Goal: Information Seeking & Learning: Compare options

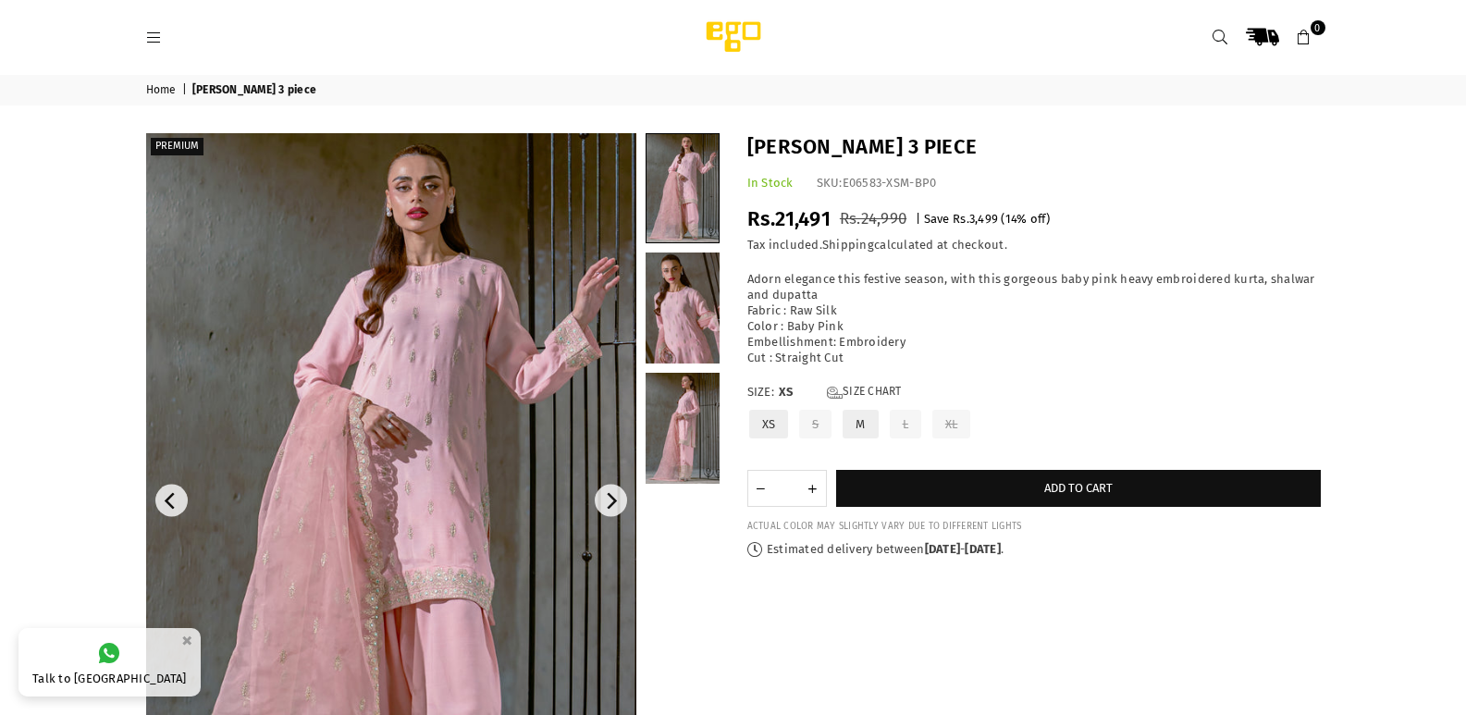
click at [378, 485] on img at bounding box center [391, 500] width 490 height 735
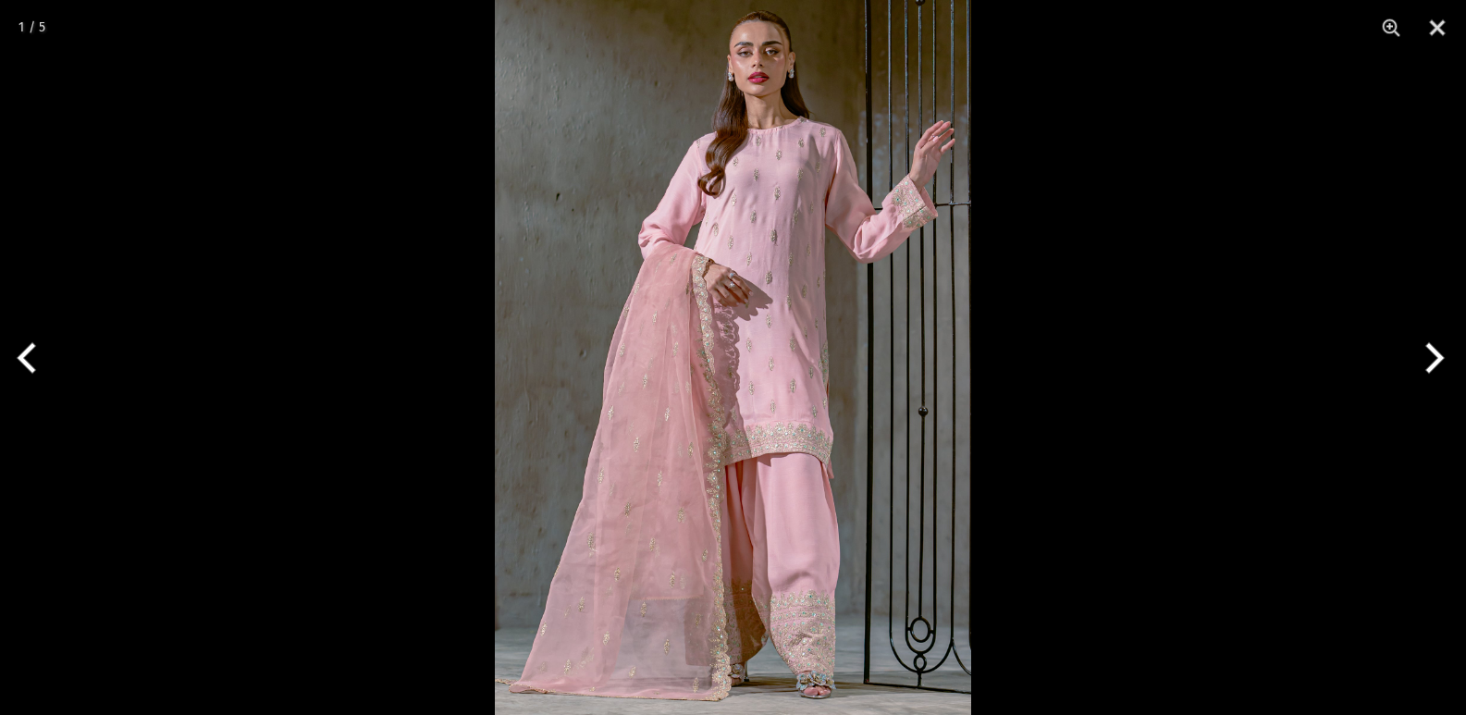
click at [1367, 238] on div at bounding box center [733, 357] width 1466 height 715
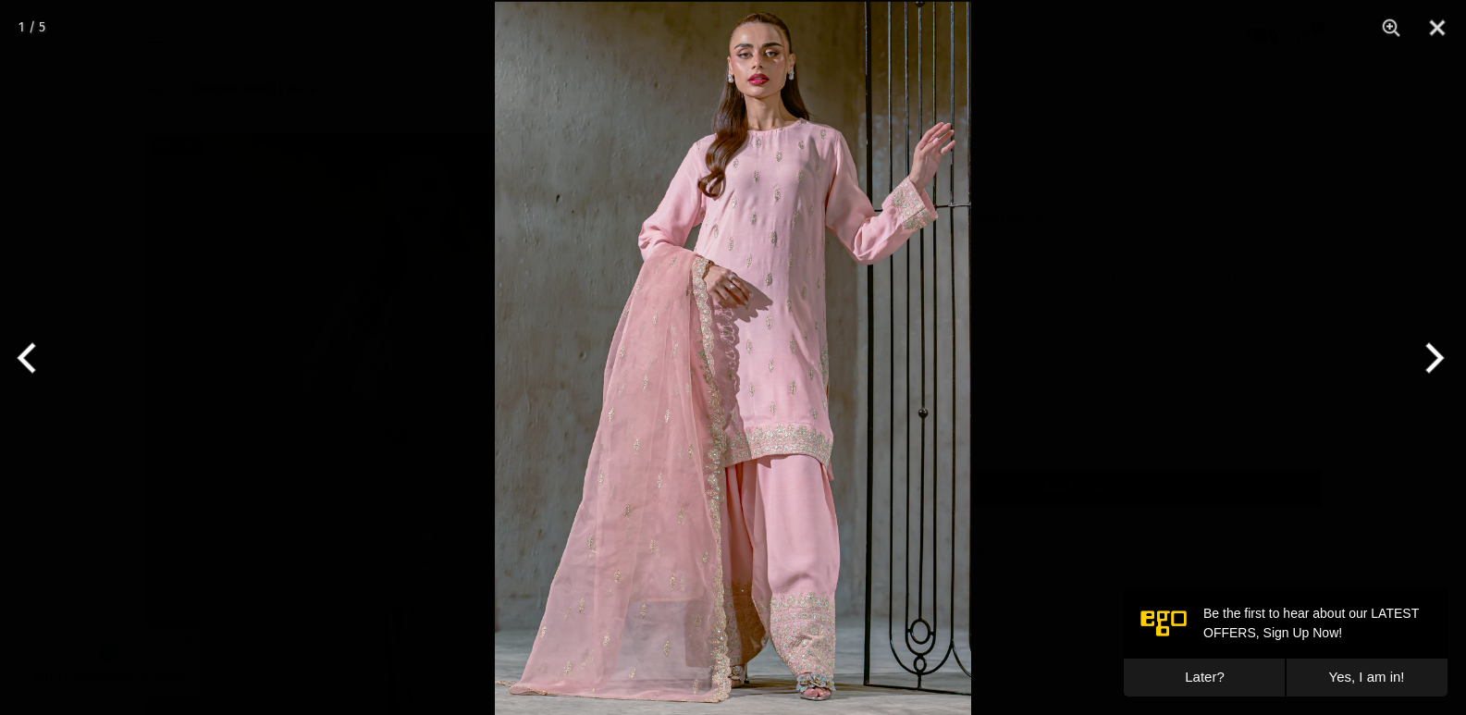
click at [1328, 133] on div at bounding box center [733, 357] width 1466 height 715
click at [30, 353] on button "Previous" at bounding box center [34, 358] width 69 height 92
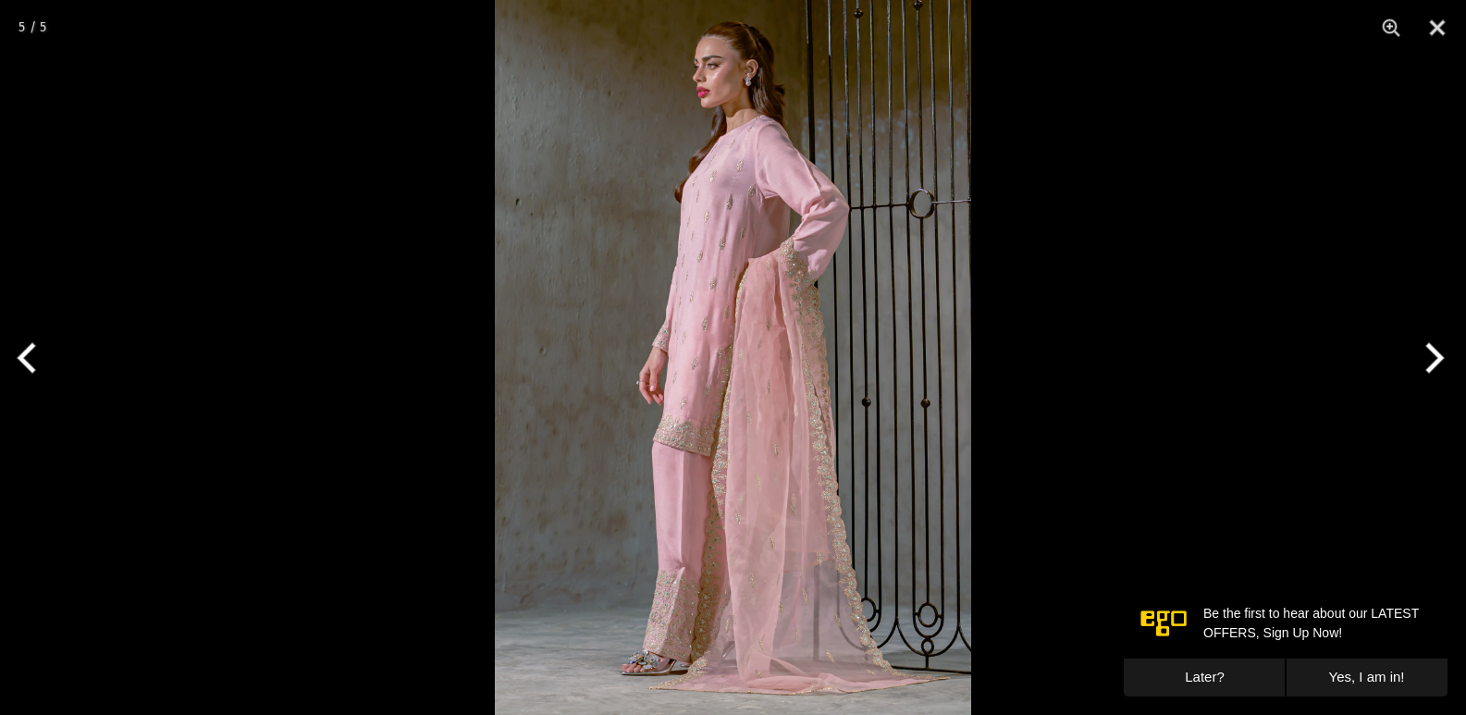
click at [30, 353] on button "Previous" at bounding box center [34, 358] width 69 height 92
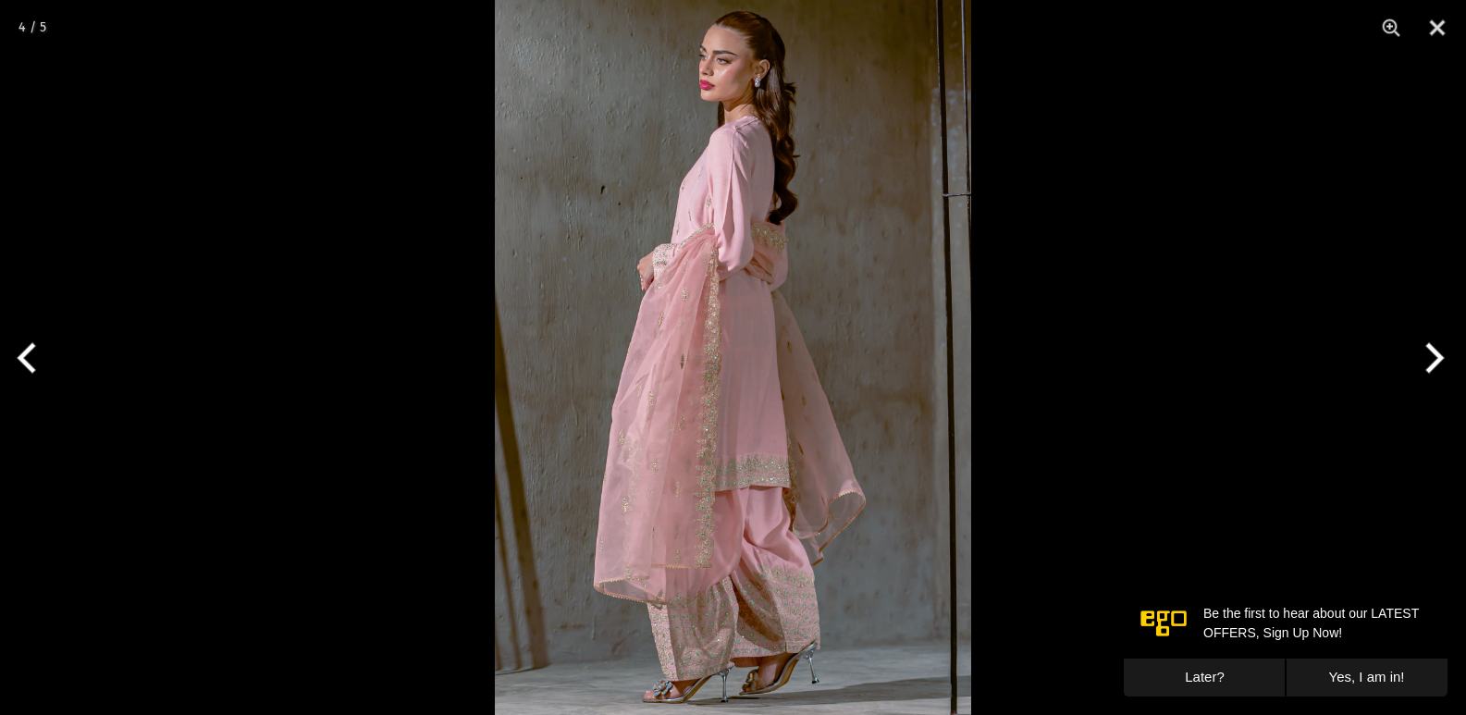
click at [30, 353] on button "Previous" at bounding box center [34, 358] width 69 height 92
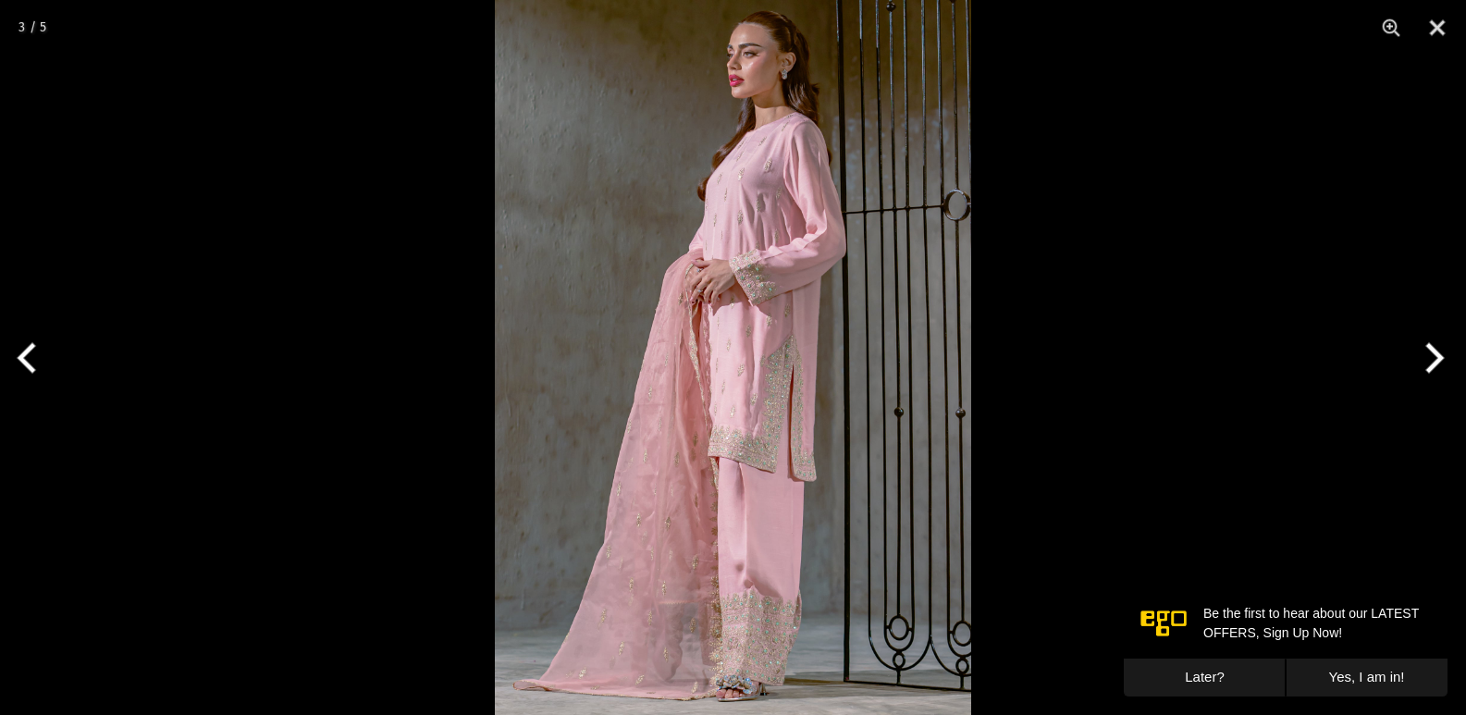
click at [30, 353] on button "Previous" at bounding box center [34, 358] width 69 height 92
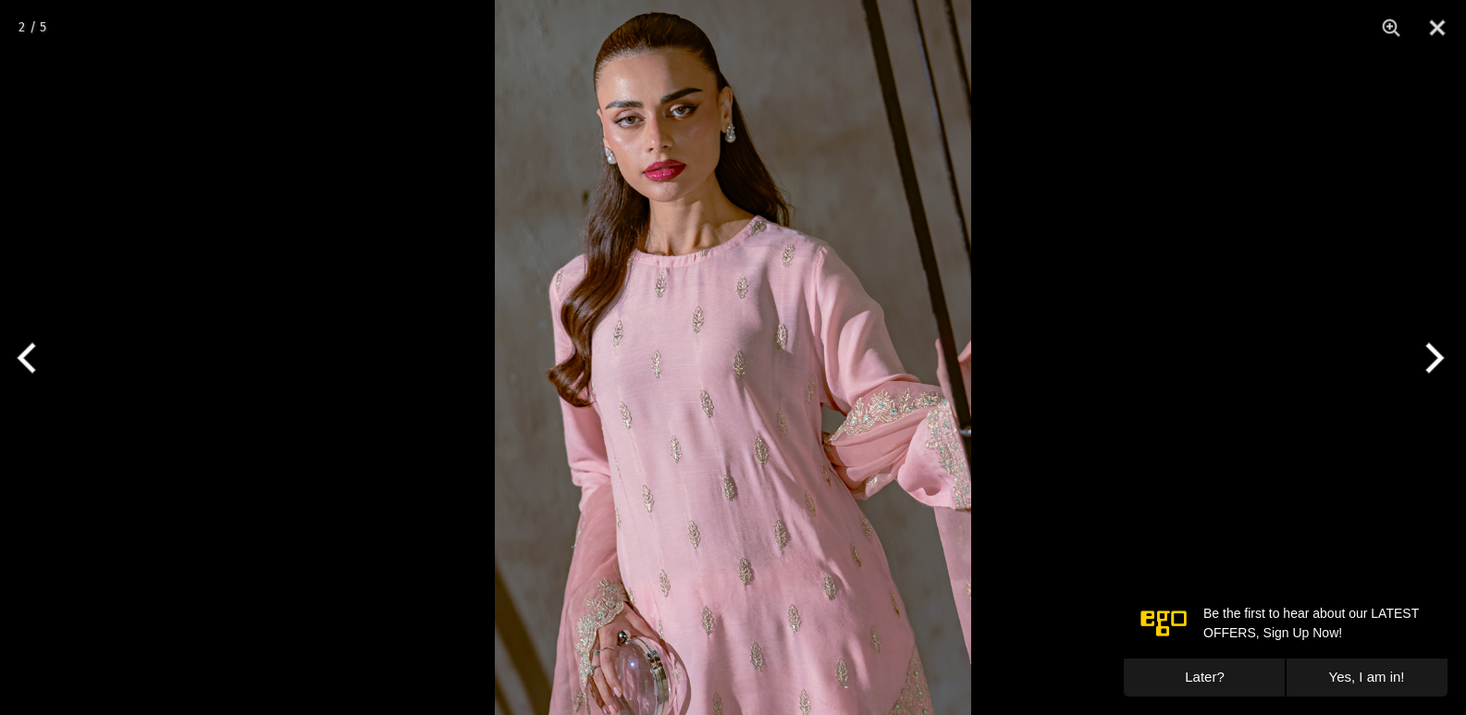
click at [30, 353] on button "Previous" at bounding box center [34, 358] width 69 height 92
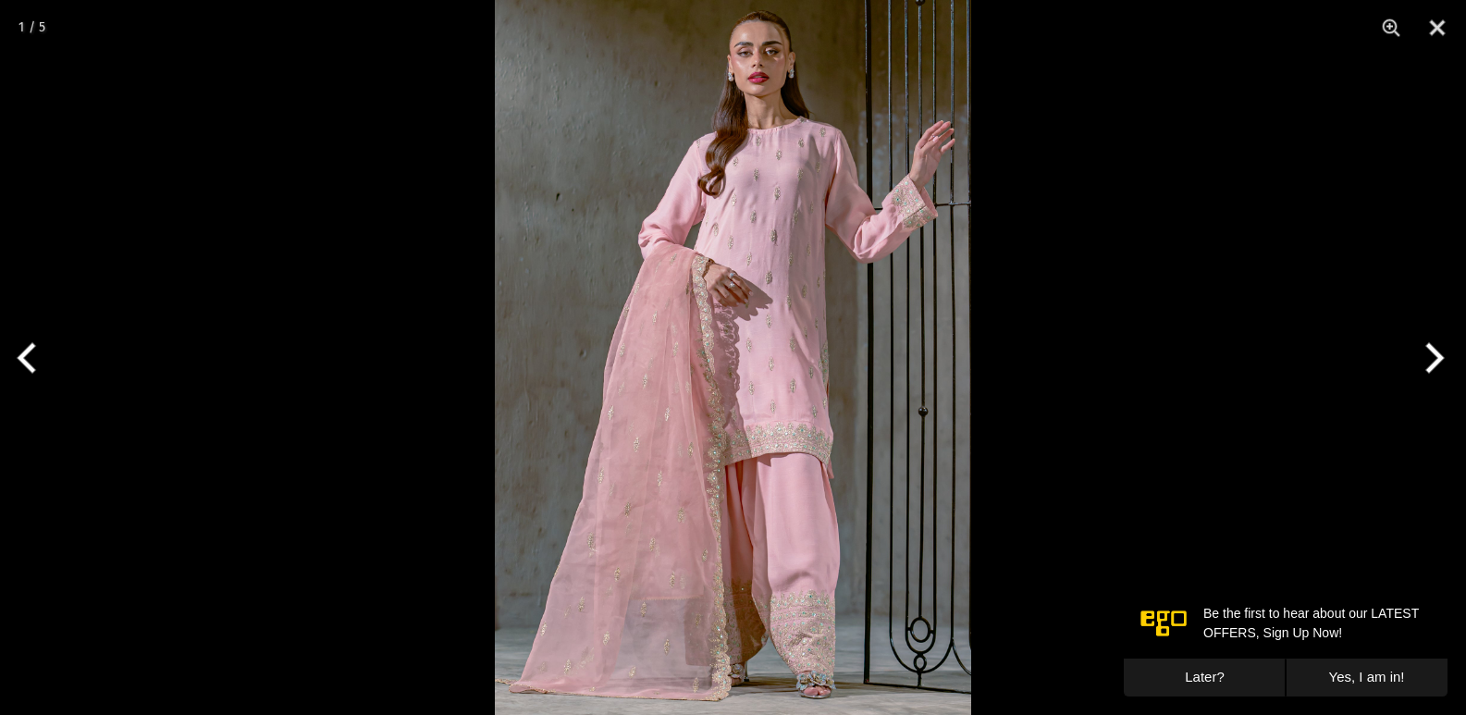
click at [30, 353] on button "Previous" at bounding box center [34, 358] width 69 height 92
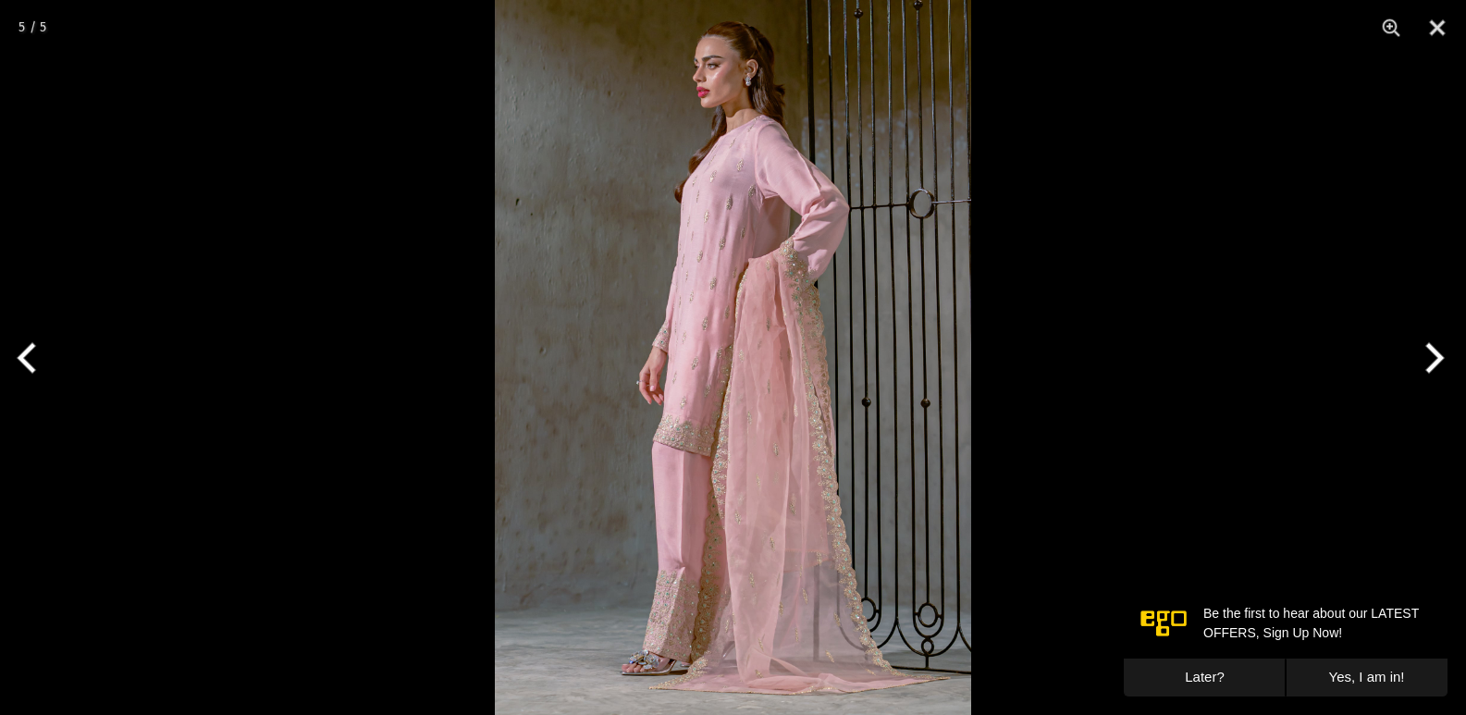
click at [30, 353] on button "Previous" at bounding box center [34, 358] width 69 height 92
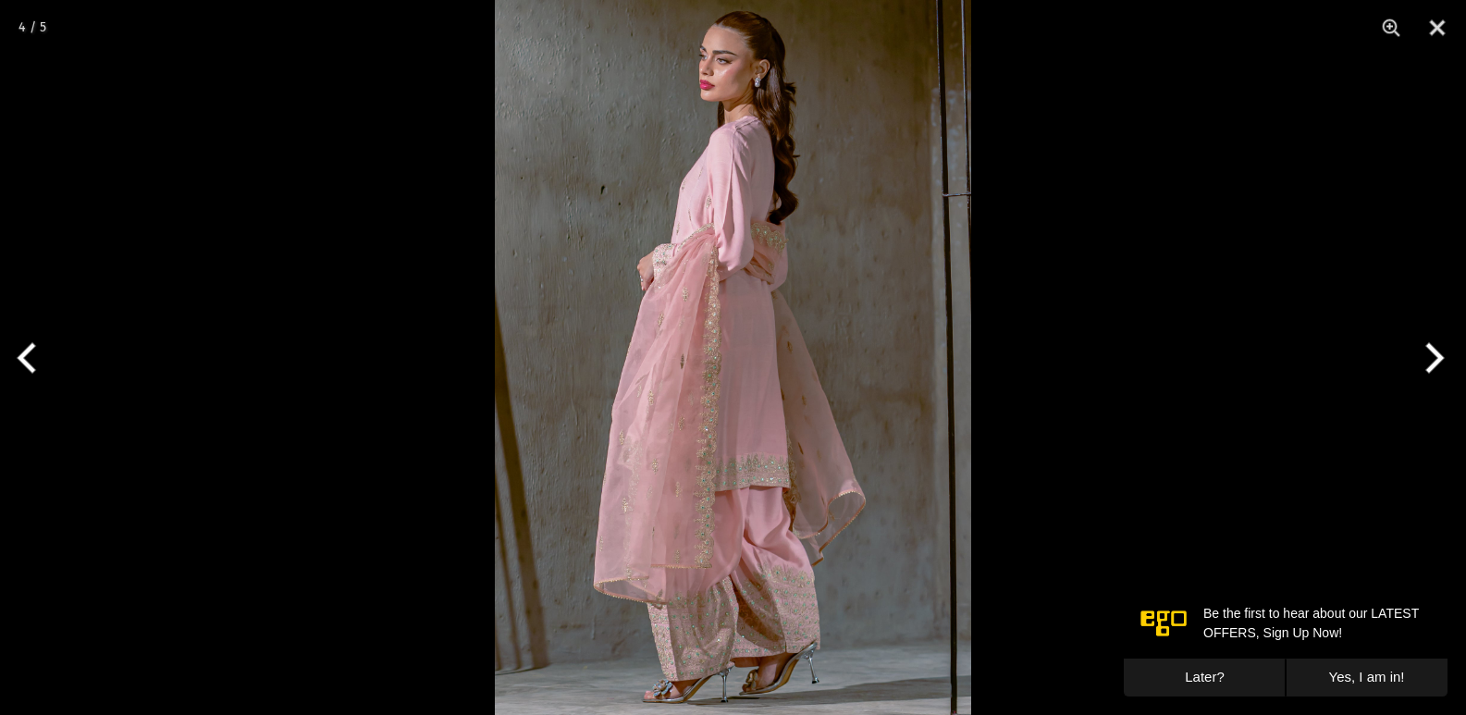
click at [30, 353] on button "Previous" at bounding box center [34, 358] width 69 height 92
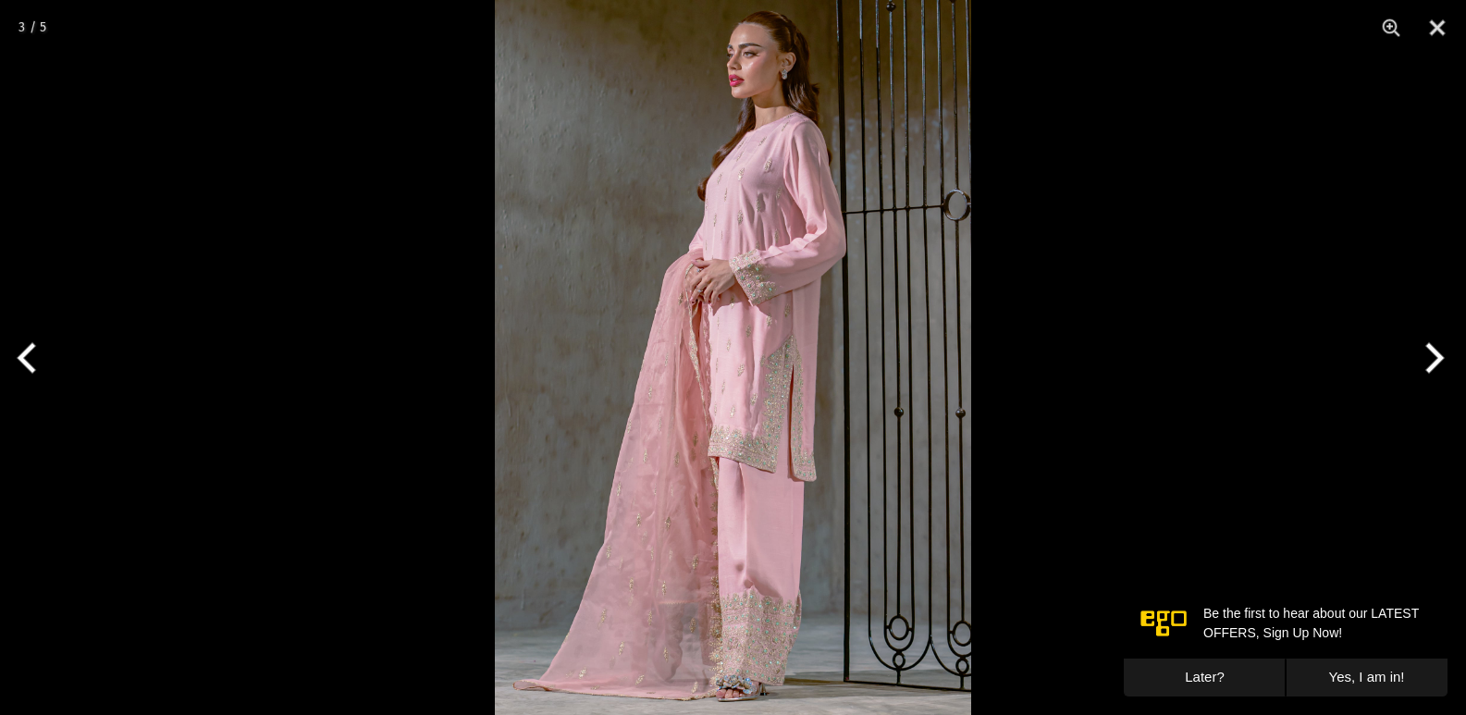
click at [30, 353] on button "Previous" at bounding box center [34, 358] width 69 height 92
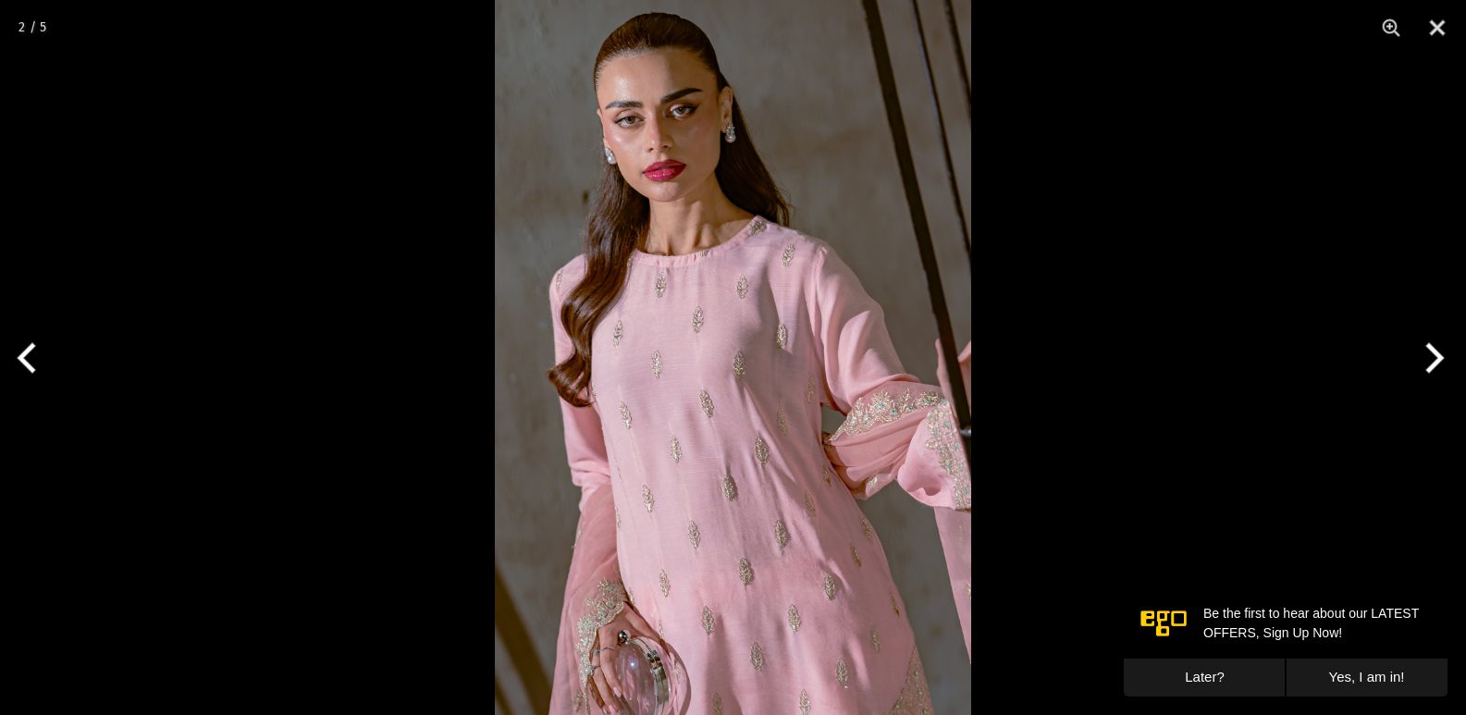
click at [30, 353] on button "Previous" at bounding box center [34, 358] width 69 height 92
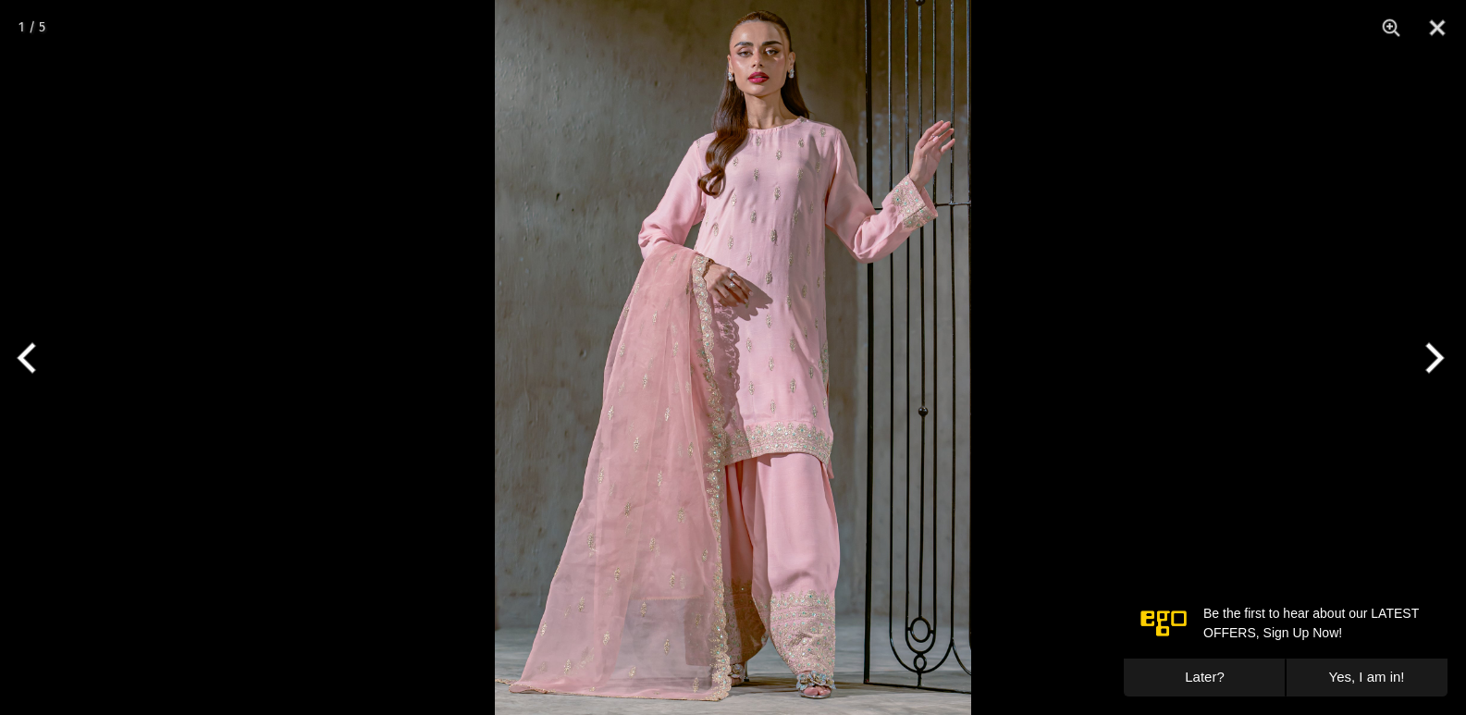
click at [30, 353] on button "Previous" at bounding box center [34, 358] width 69 height 92
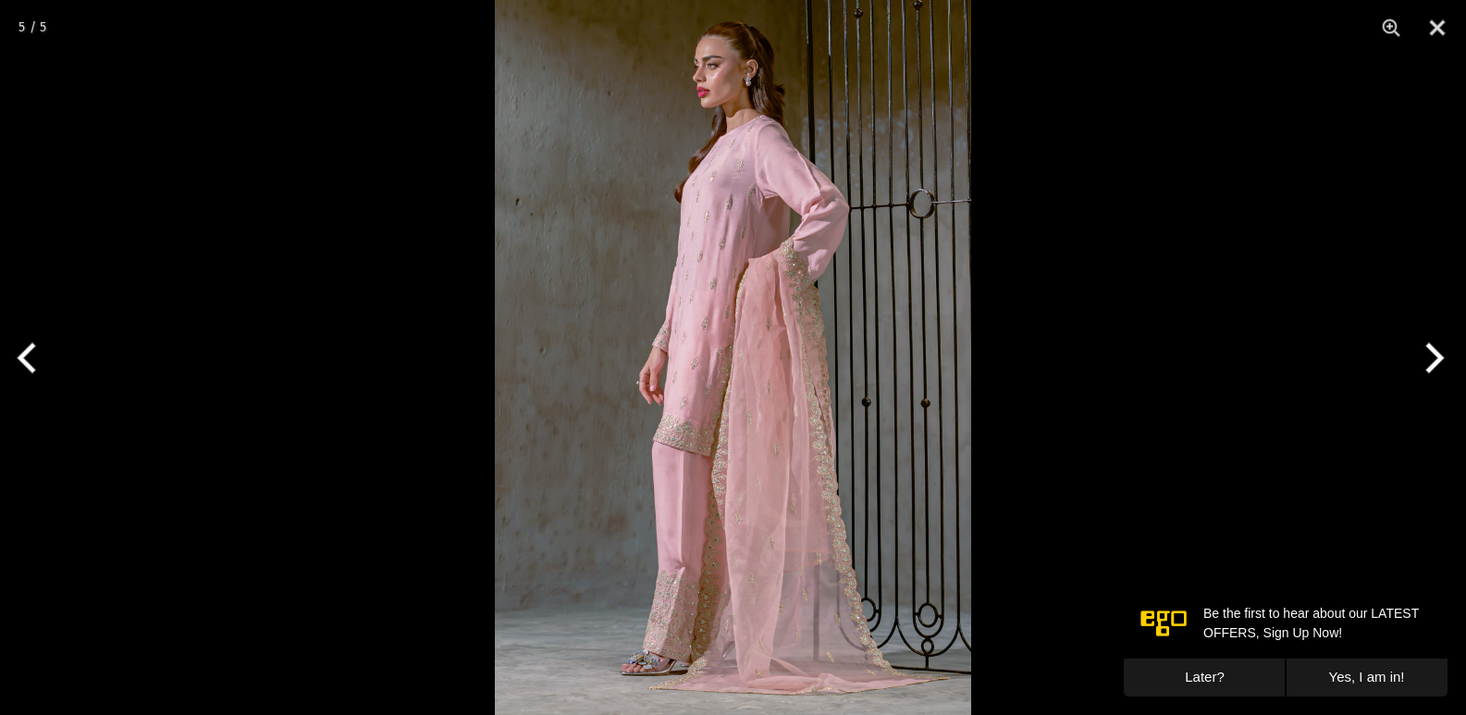
click at [30, 353] on button "Previous" at bounding box center [34, 358] width 69 height 92
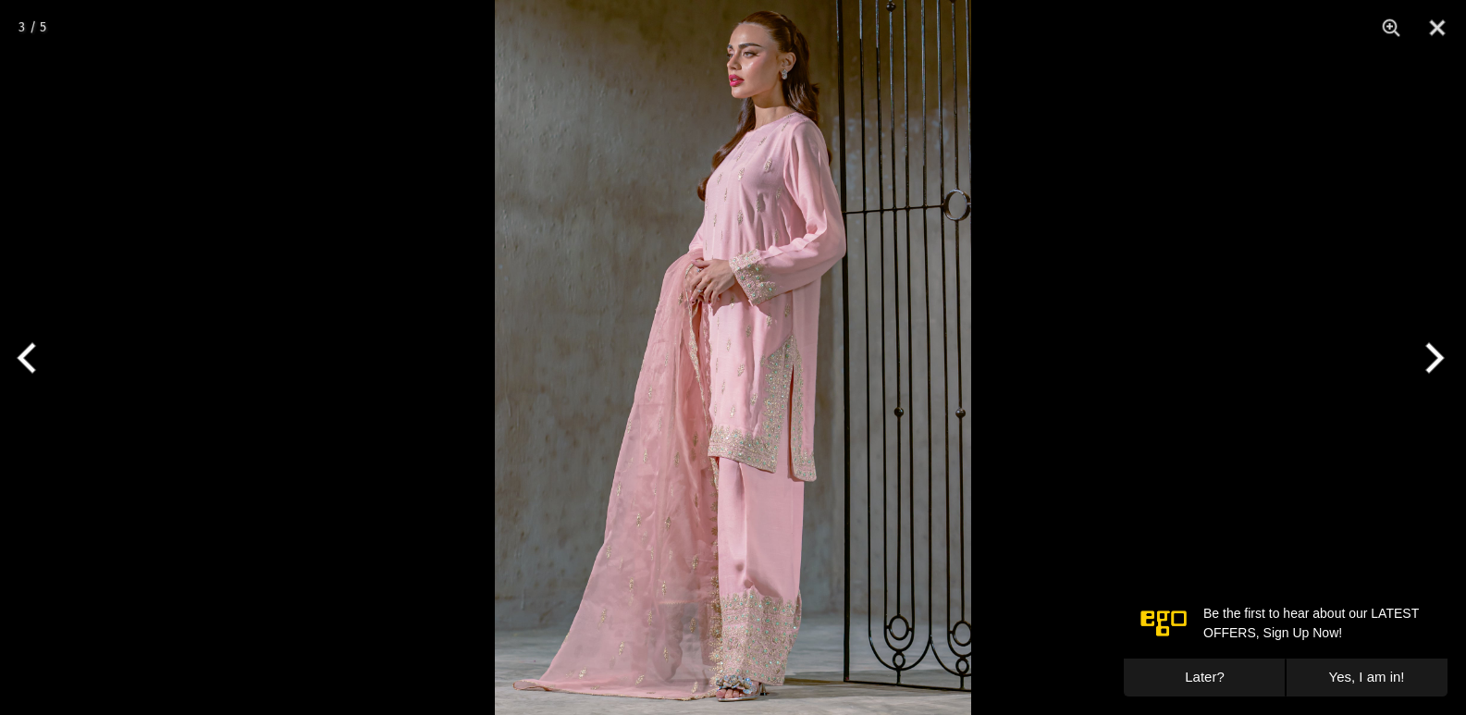
click at [30, 353] on button "Previous" at bounding box center [34, 358] width 69 height 92
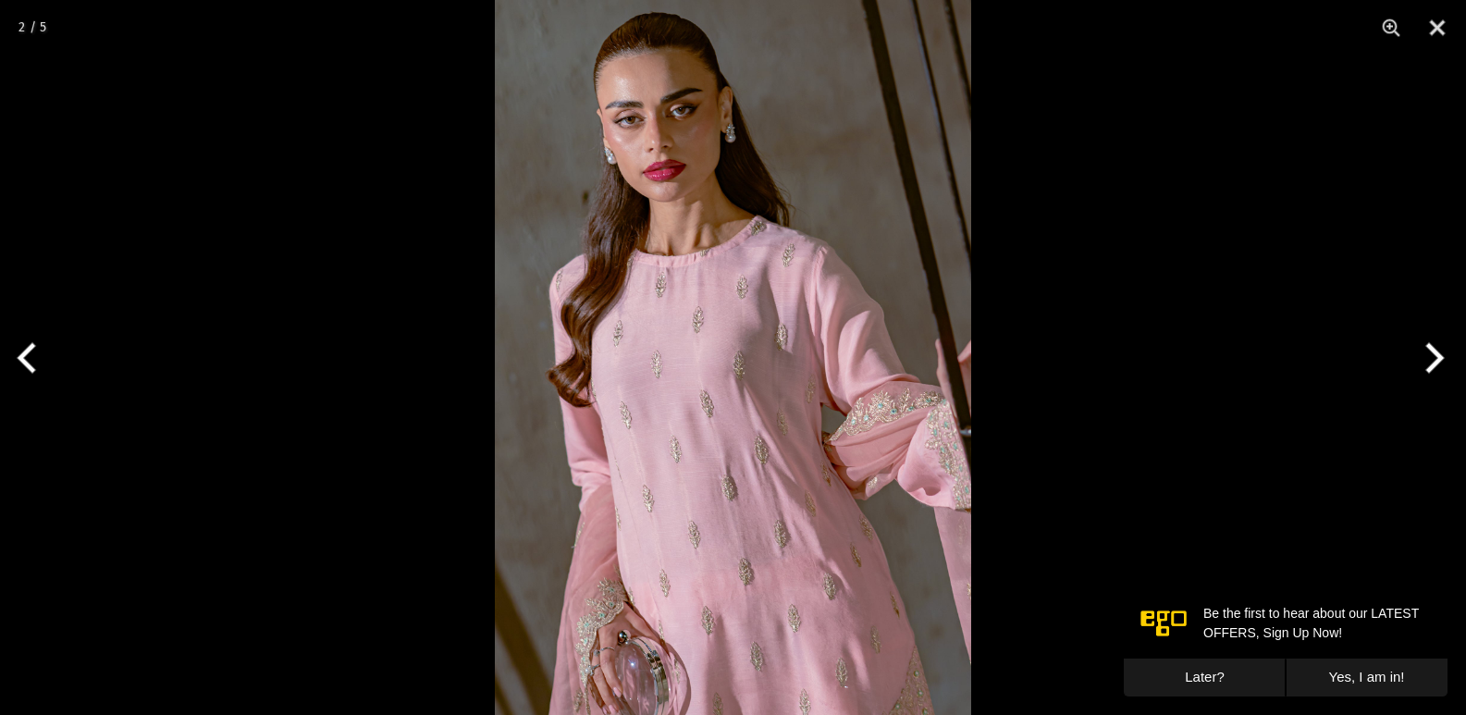
click at [30, 353] on button "Previous" at bounding box center [34, 358] width 69 height 92
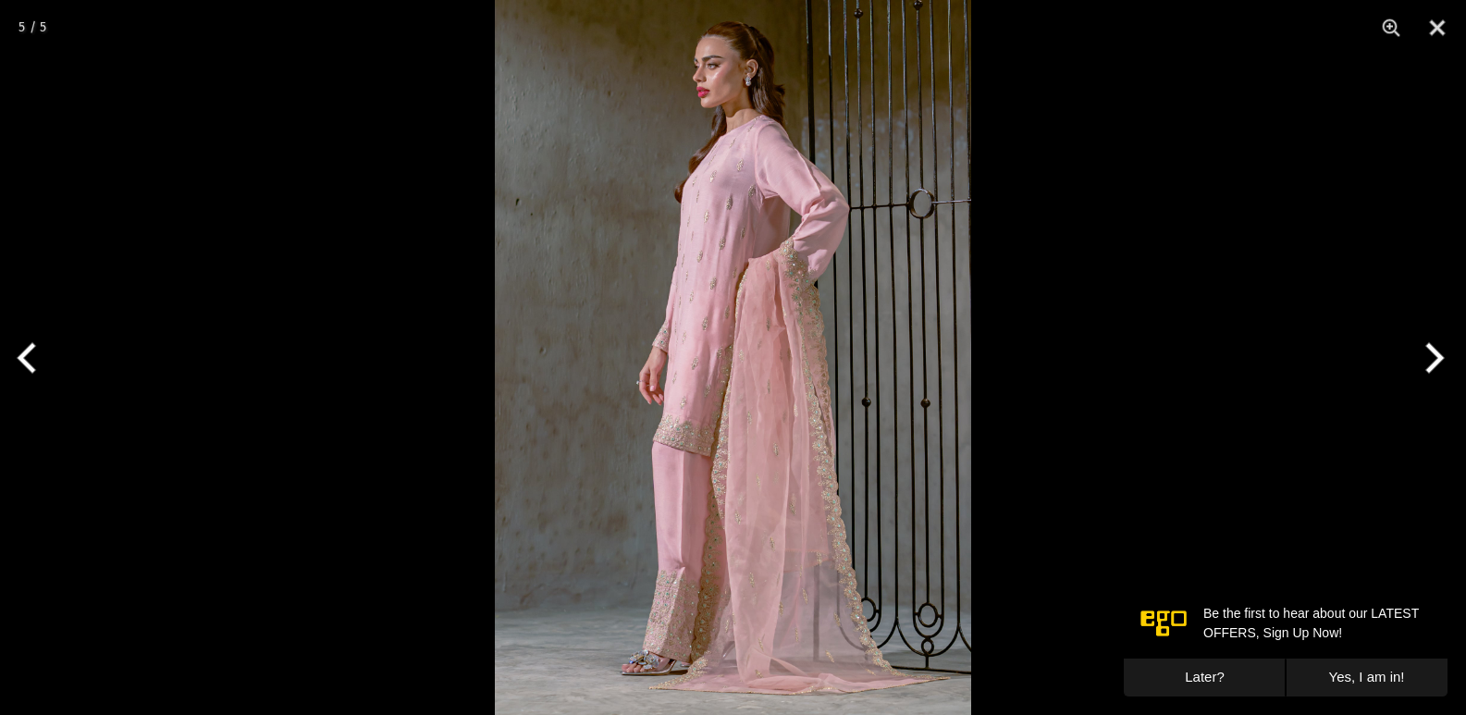
click at [30, 353] on button "Previous" at bounding box center [34, 358] width 69 height 92
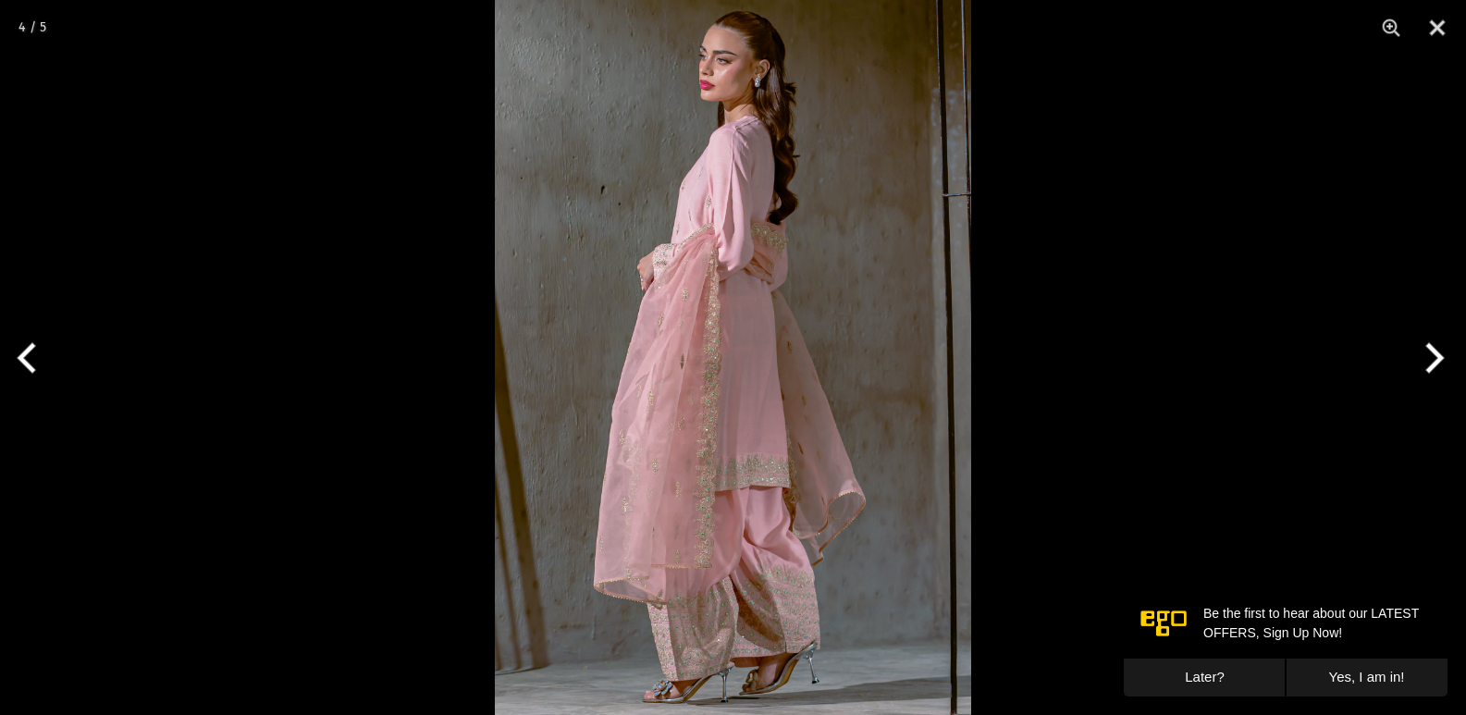
click at [30, 353] on button "Previous" at bounding box center [34, 358] width 69 height 92
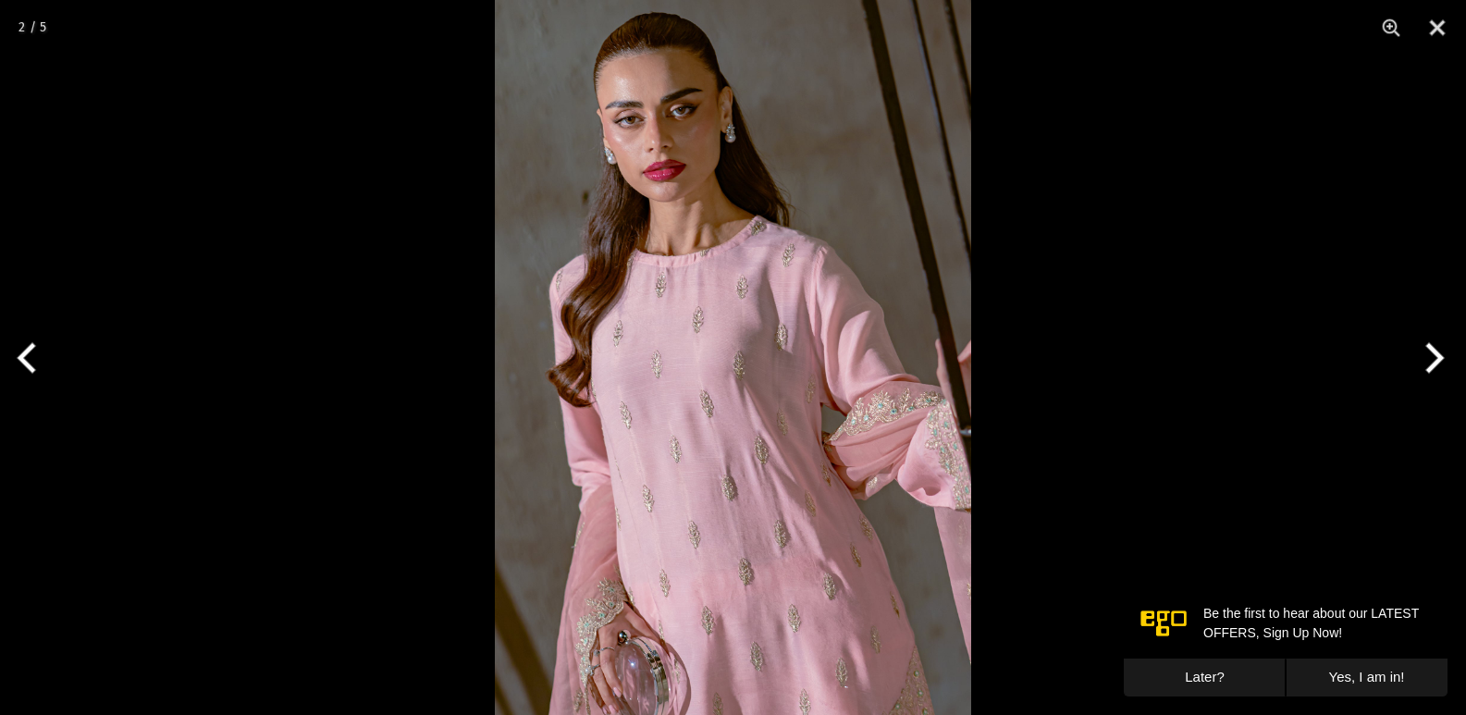
click at [30, 353] on button "Previous" at bounding box center [34, 358] width 69 height 92
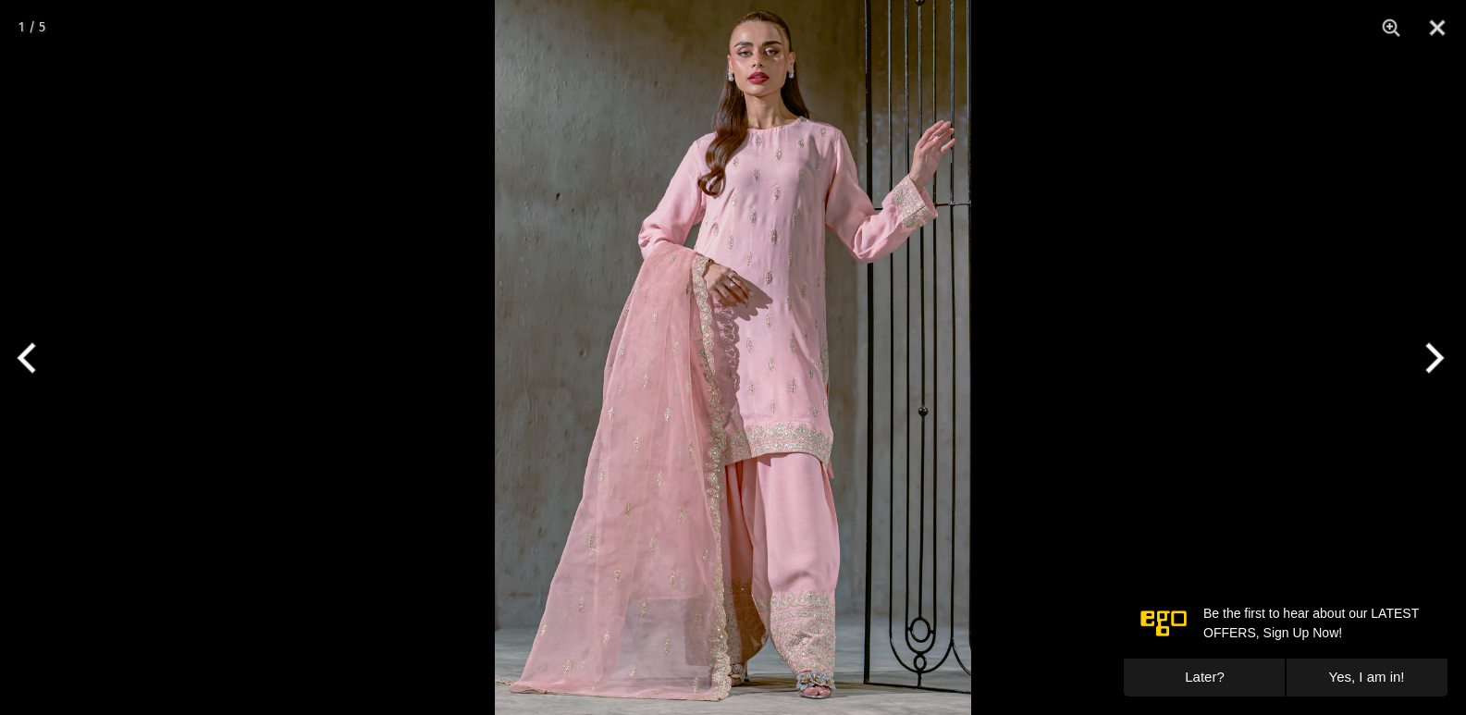
click at [30, 353] on button "Previous" at bounding box center [34, 358] width 69 height 92
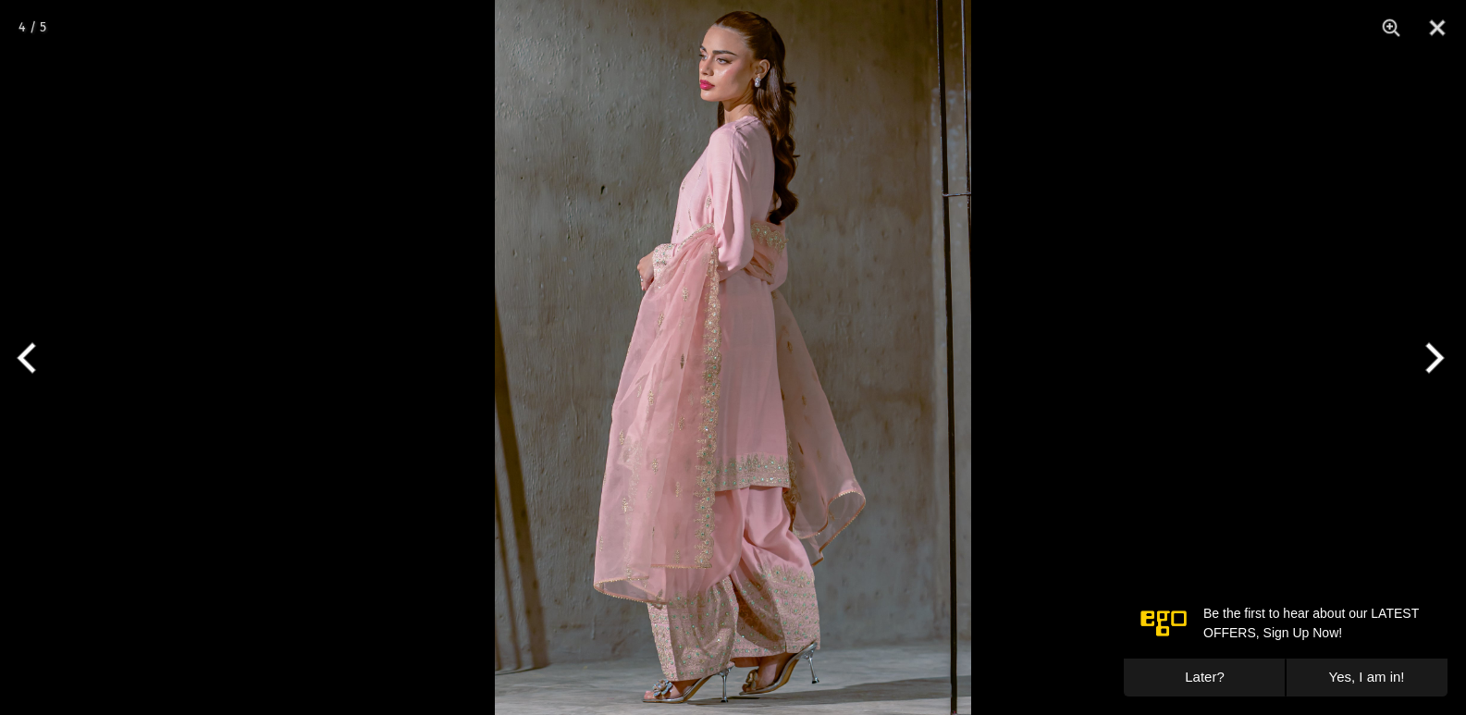
click at [30, 353] on button "Previous" at bounding box center [34, 358] width 69 height 92
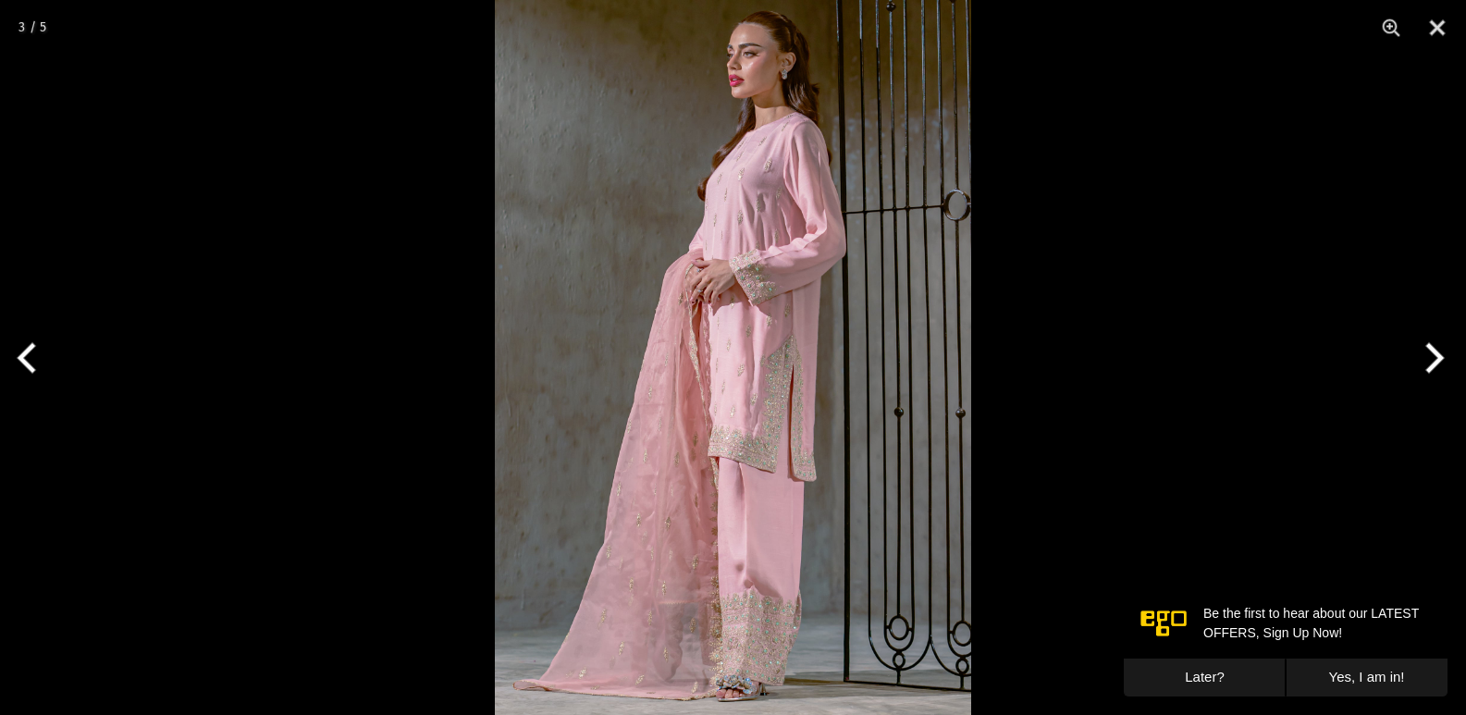
click at [30, 353] on button "Previous" at bounding box center [34, 358] width 69 height 92
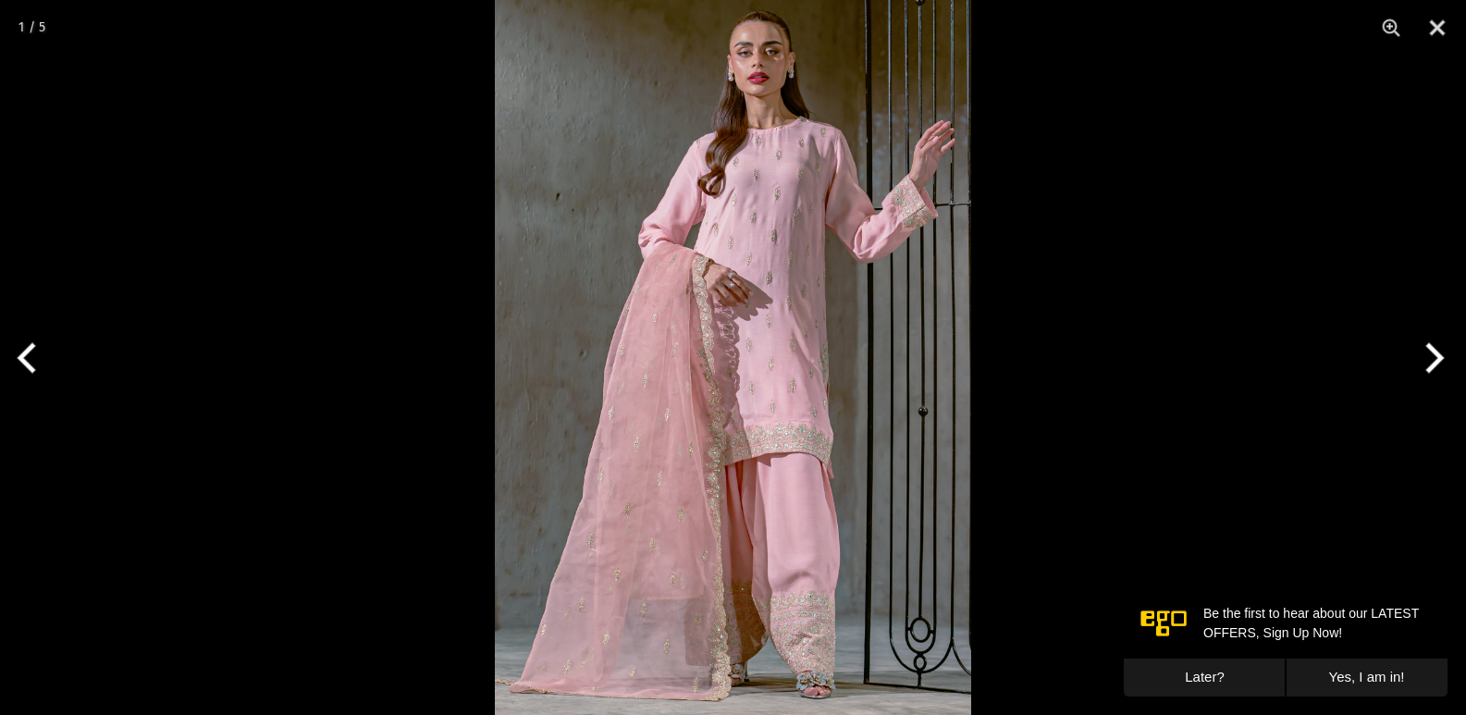
click at [30, 353] on button "Previous" at bounding box center [34, 358] width 69 height 92
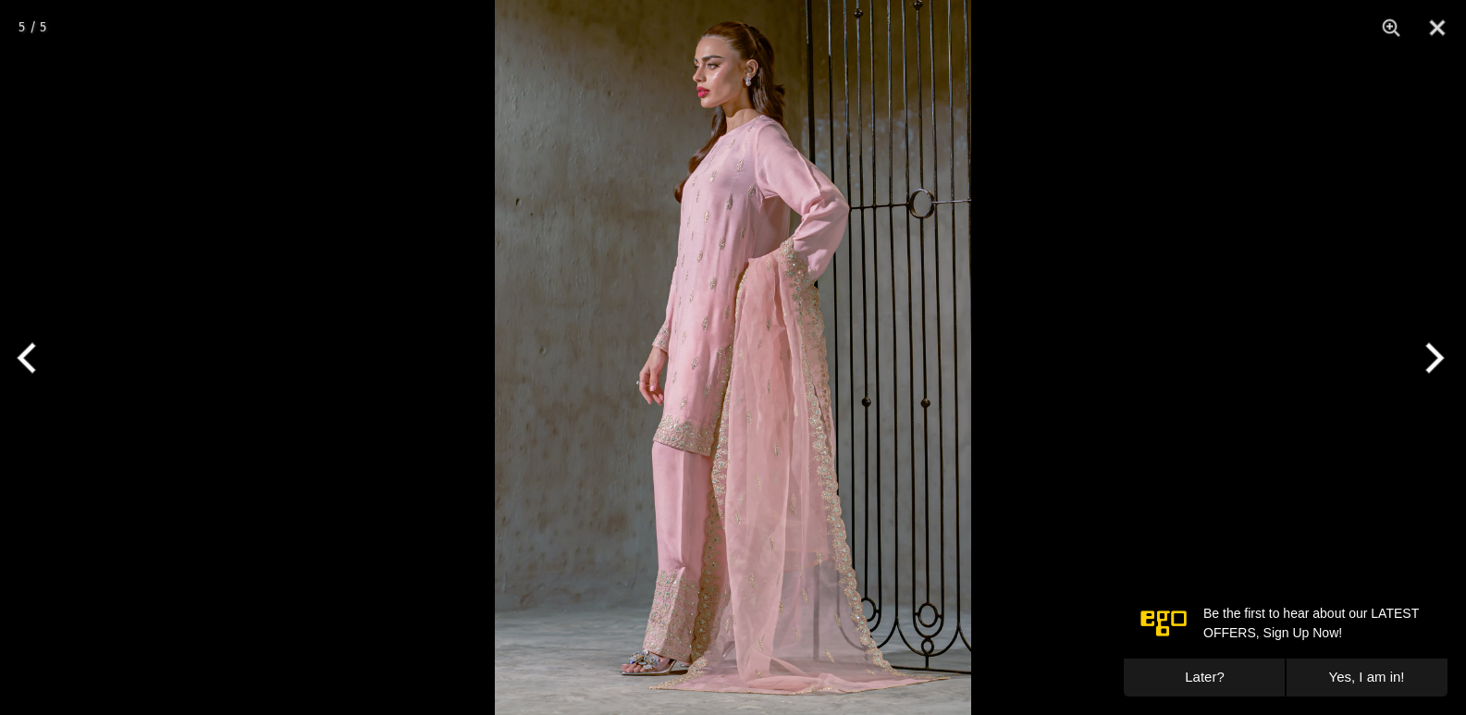
click at [30, 353] on button "Previous" at bounding box center [34, 358] width 69 height 92
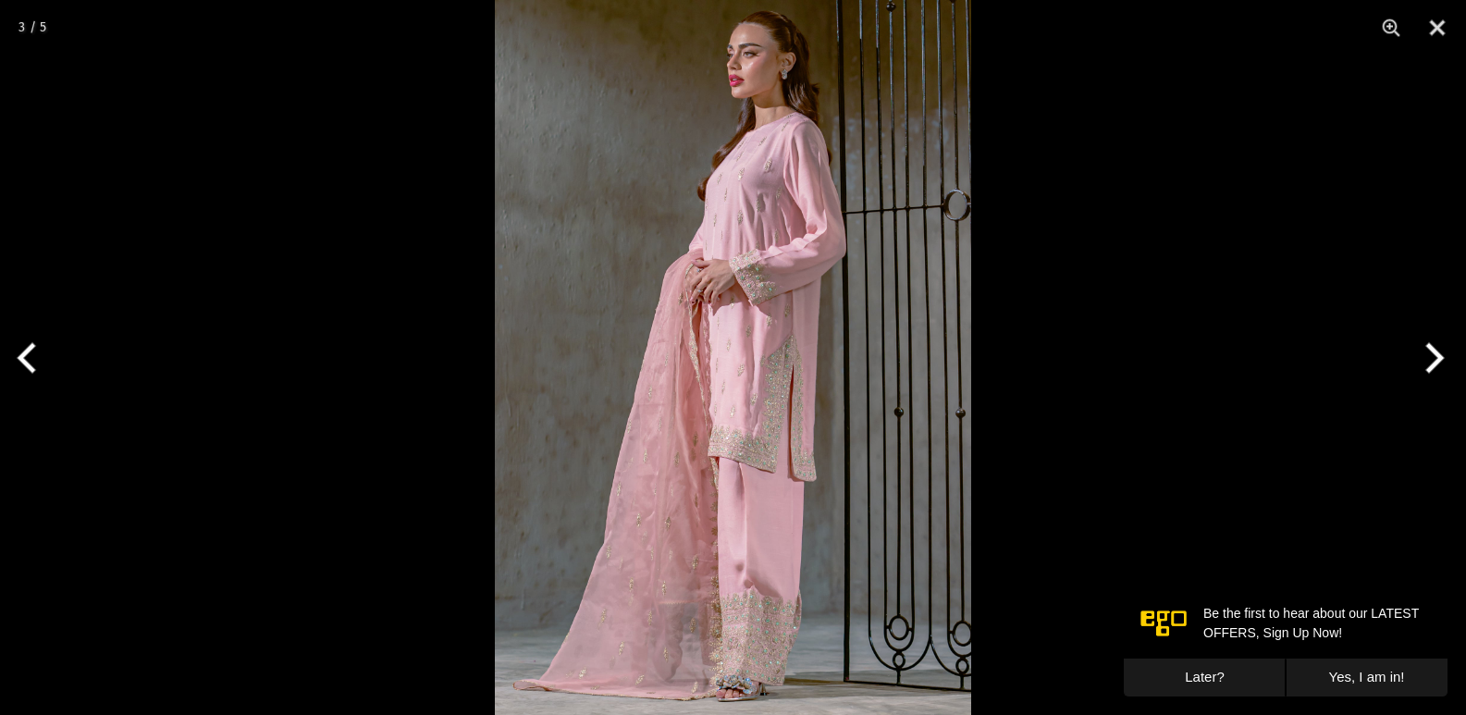
click at [30, 353] on button "Previous" at bounding box center [34, 358] width 69 height 92
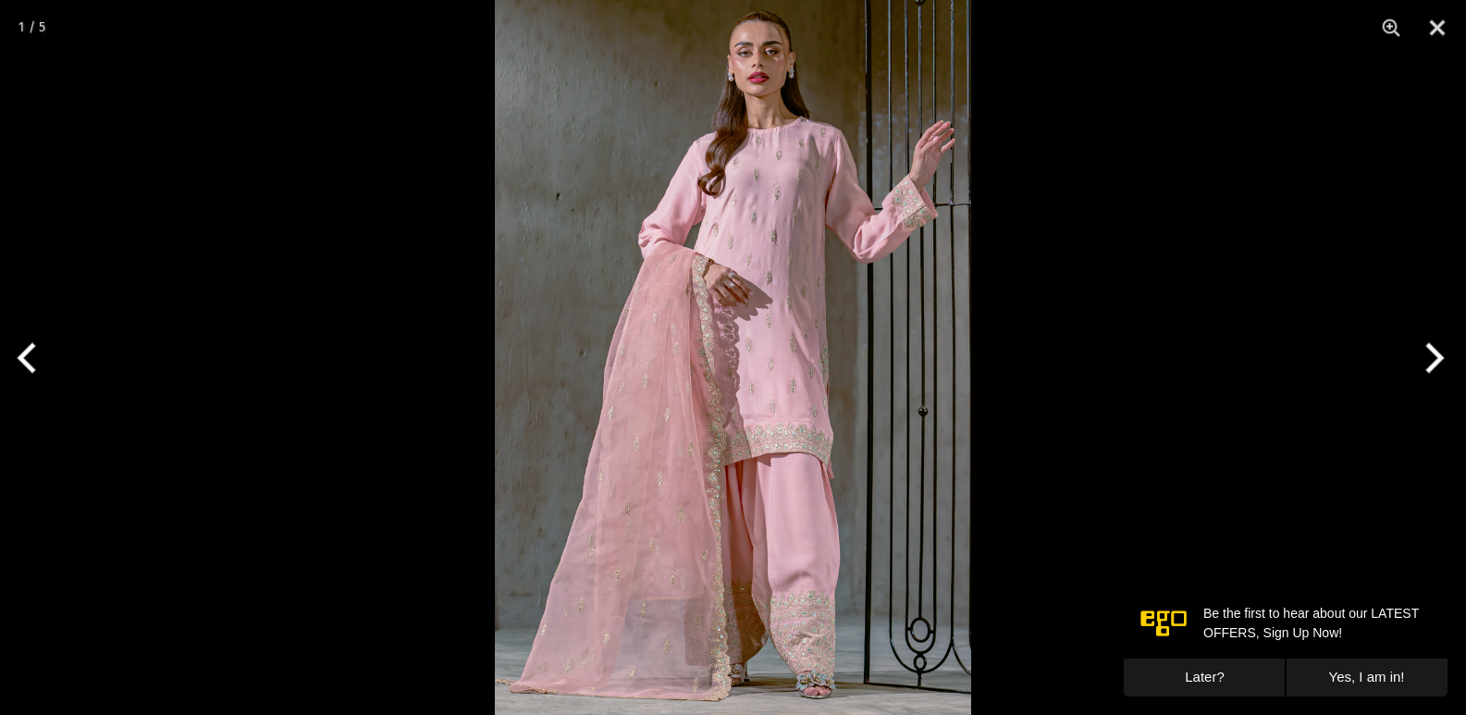
click at [30, 353] on button "Previous" at bounding box center [34, 358] width 69 height 92
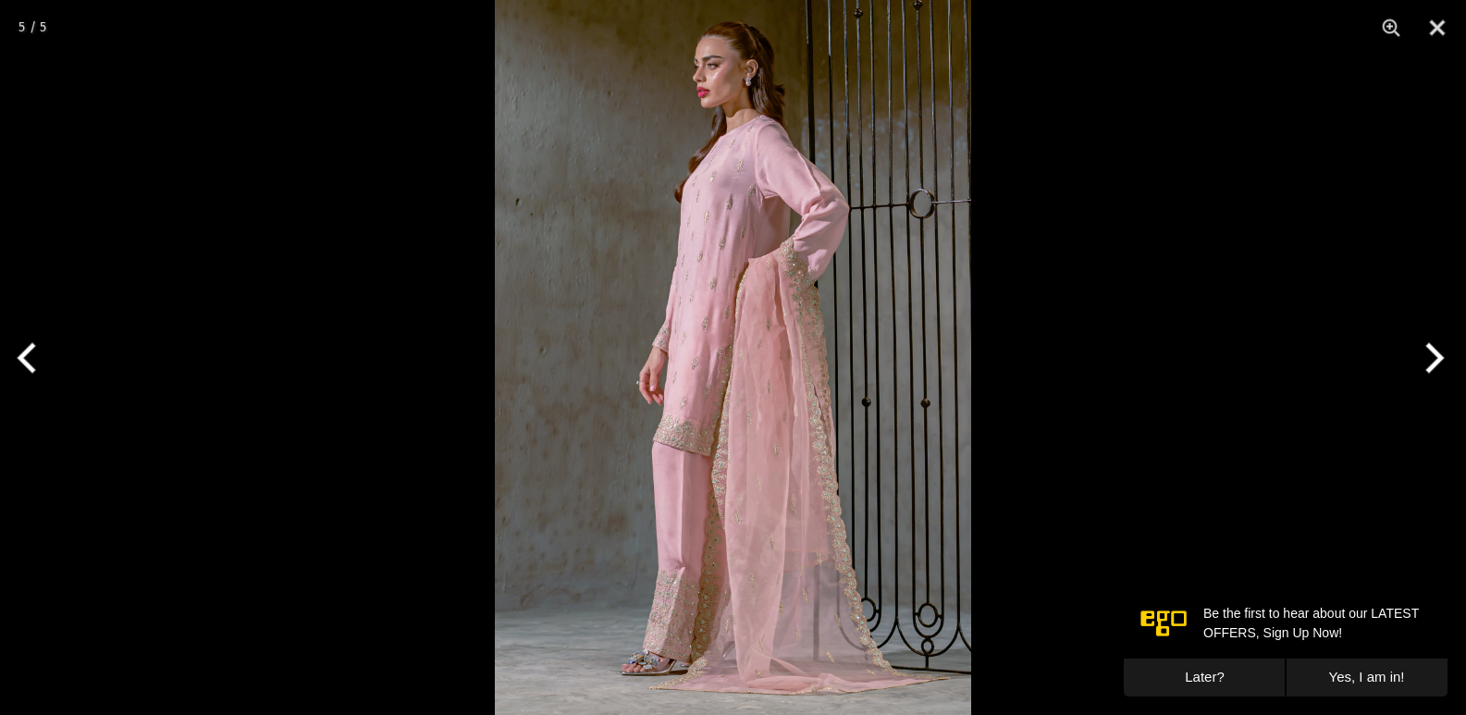
click at [30, 353] on button "Previous" at bounding box center [34, 358] width 69 height 92
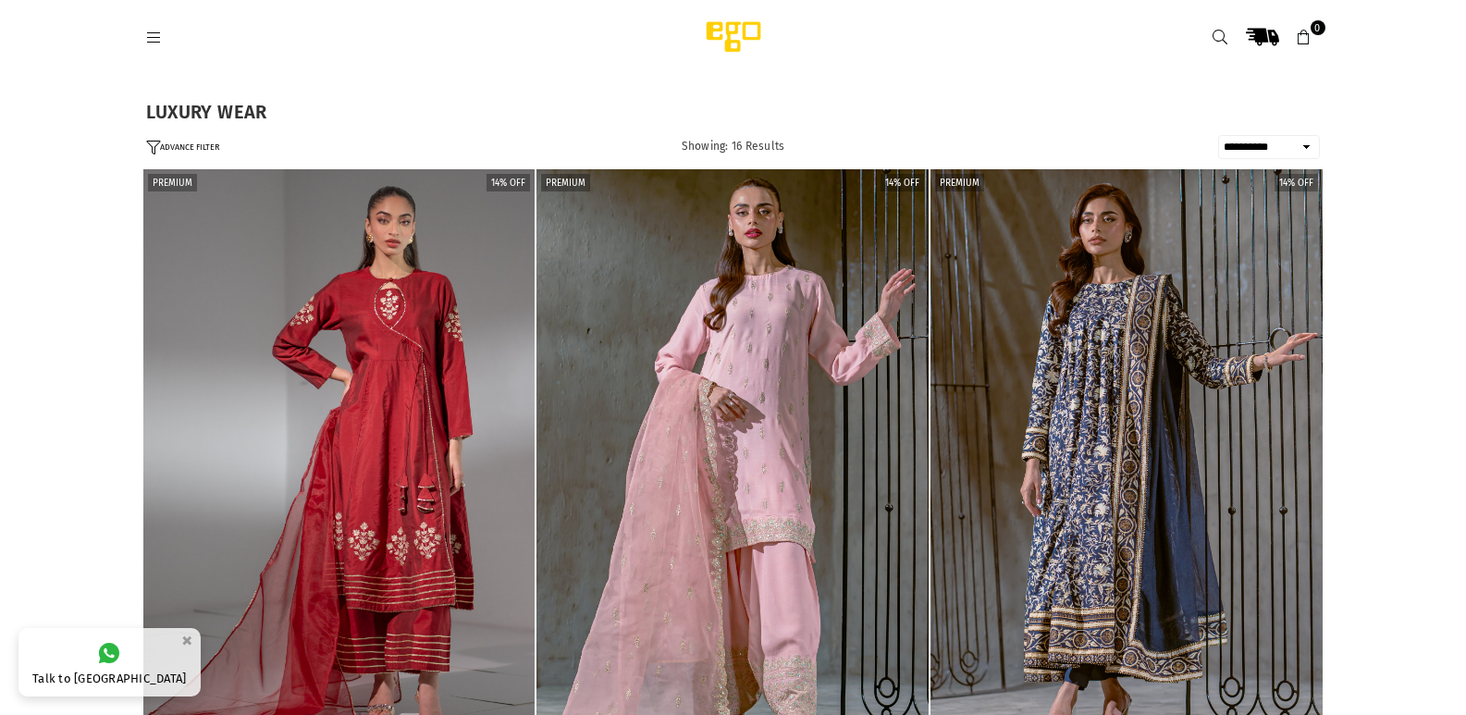
select select "**********"
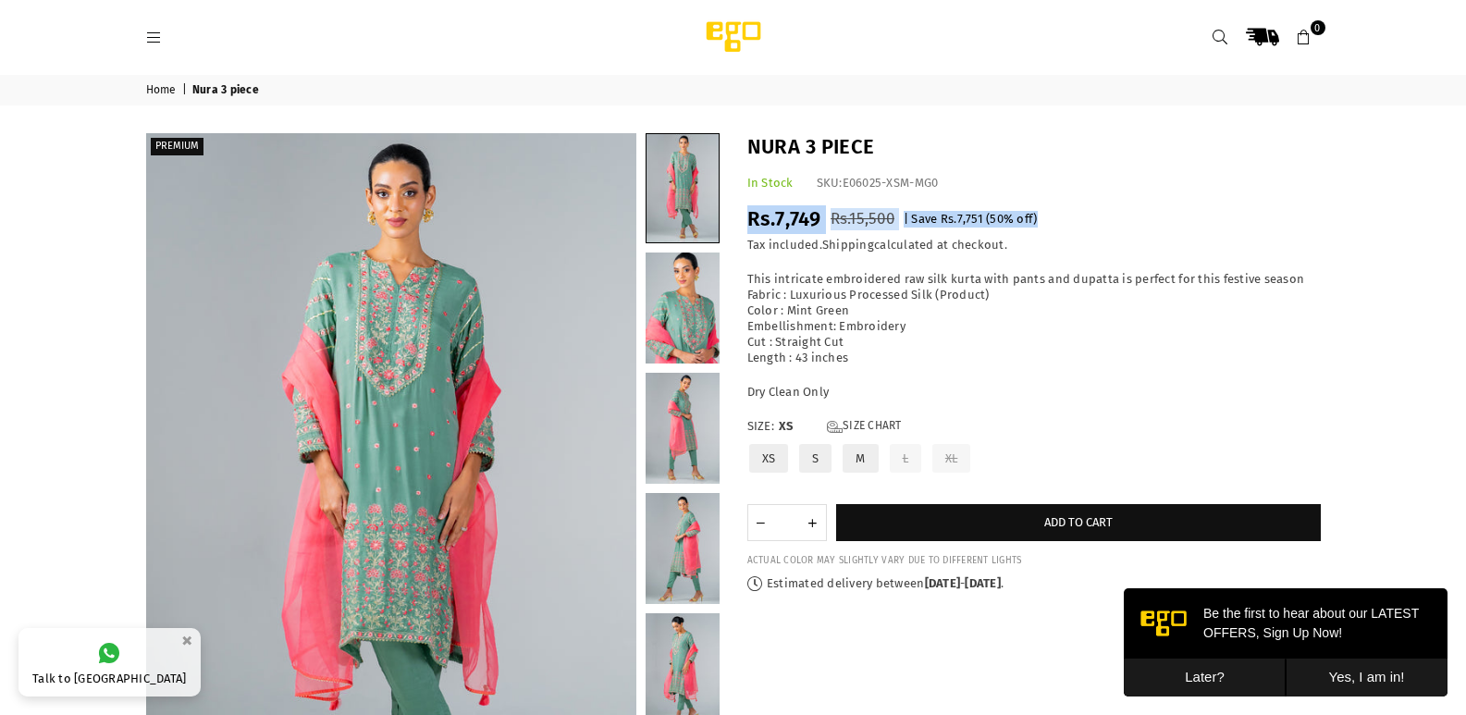
drag, startPoint x: 1332, startPoint y: 180, endPoint x: 1334, endPoint y: 210, distance: 29.6
click at [1334, 210] on div "Home | Nura 3 piece PREMIUM" at bounding box center [733, 502] width 1466 height 855
click at [954, 613] on div at bounding box center [733, 531] width 1202 height 797
drag, startPoint x: 870, startPoint y: 148, endPoint x: 865, endPoint y: 125, distance: 23.6
click at [797, 220] on div "Nura 3 piece In Stock SKU: E06025-XSM-MG0 Regular price Rs.7,749 Rs.15,500 | Sa…" at bounding box center [1033, 362] width 601 height 459
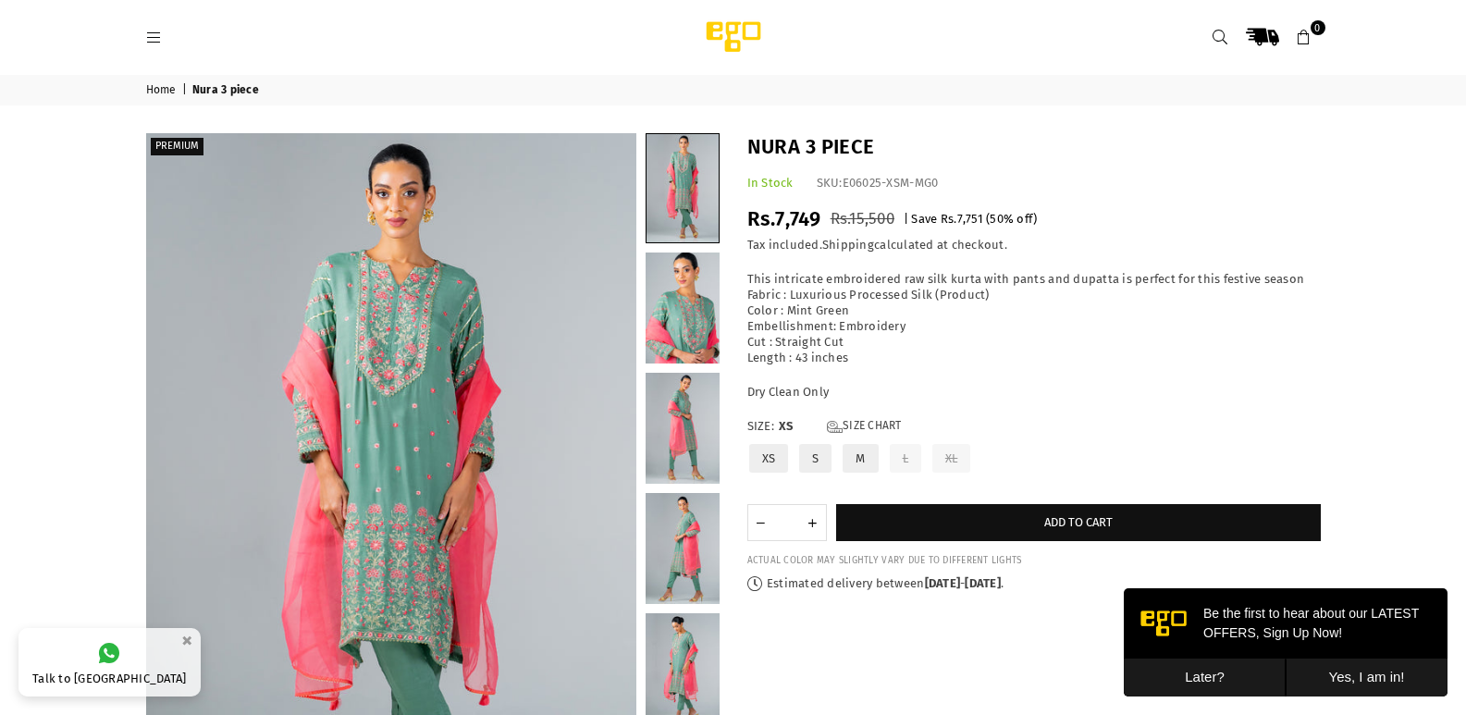
click at [867, 101] on nav "Home | Nura 3 piece" at bounding box center [733, 90] width 1202 height 31
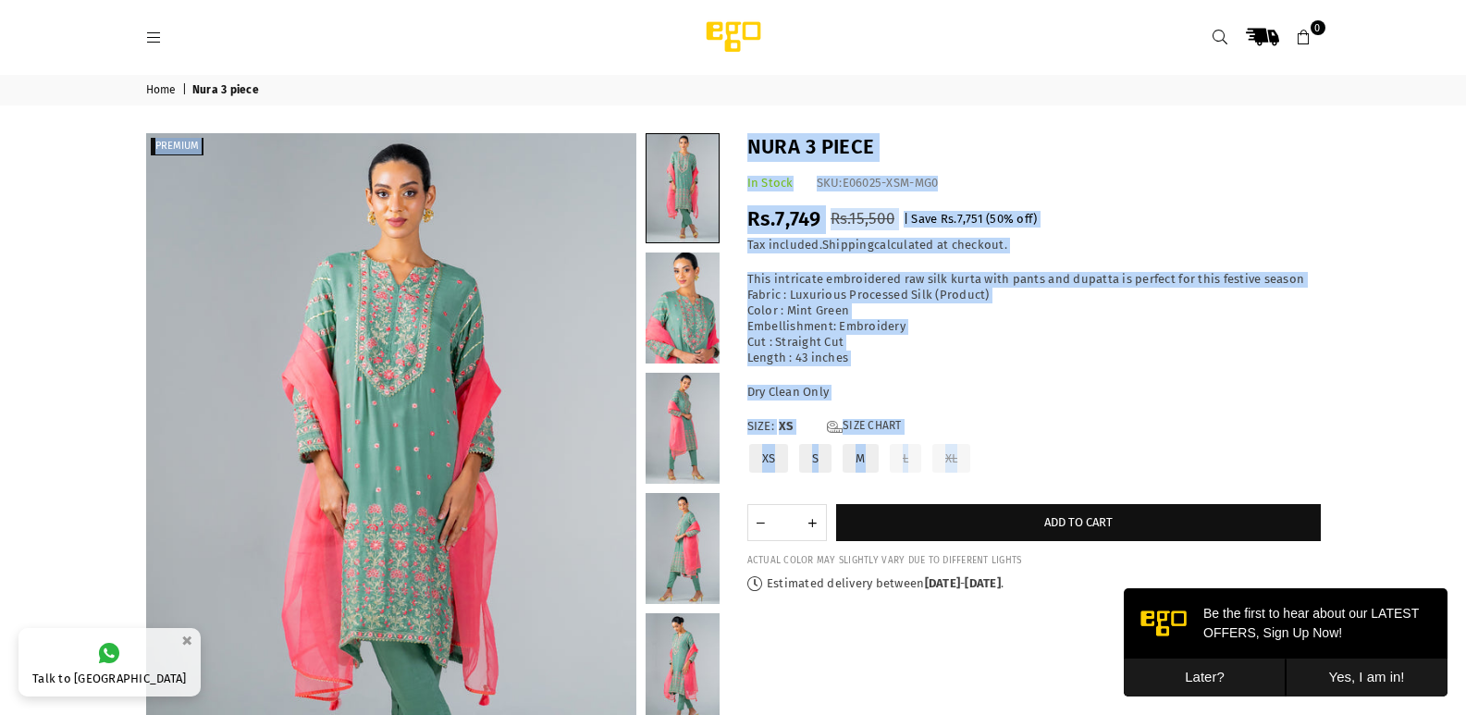
drag, startPoint x: 867, startPoint y: 101, endPoint x: 821, endPoint y: 497, distance: 399.4
click at [821, 497] on div "Home | Nura 3 piece PREMIUM" at bounding box center [733, 502] width 1466 height 855
copy div "PR..."
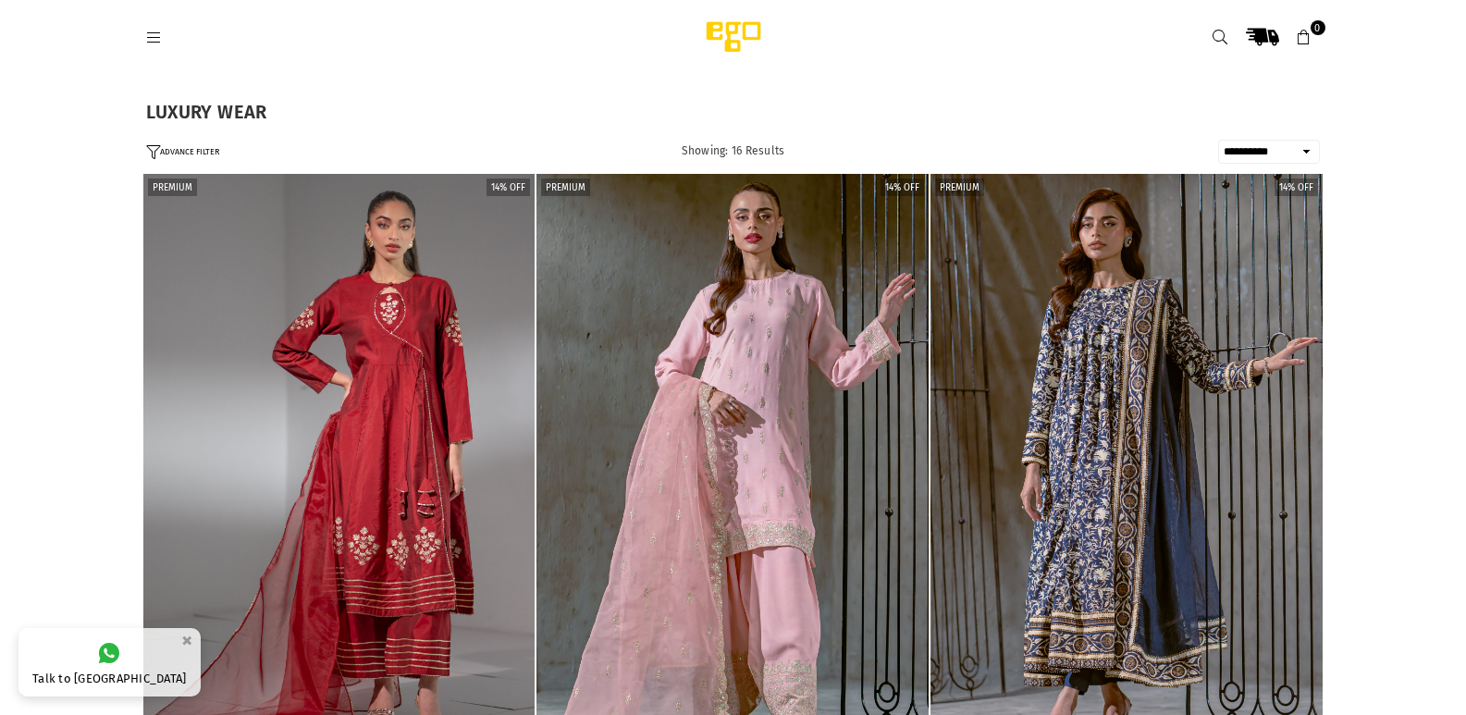
select select "**********"
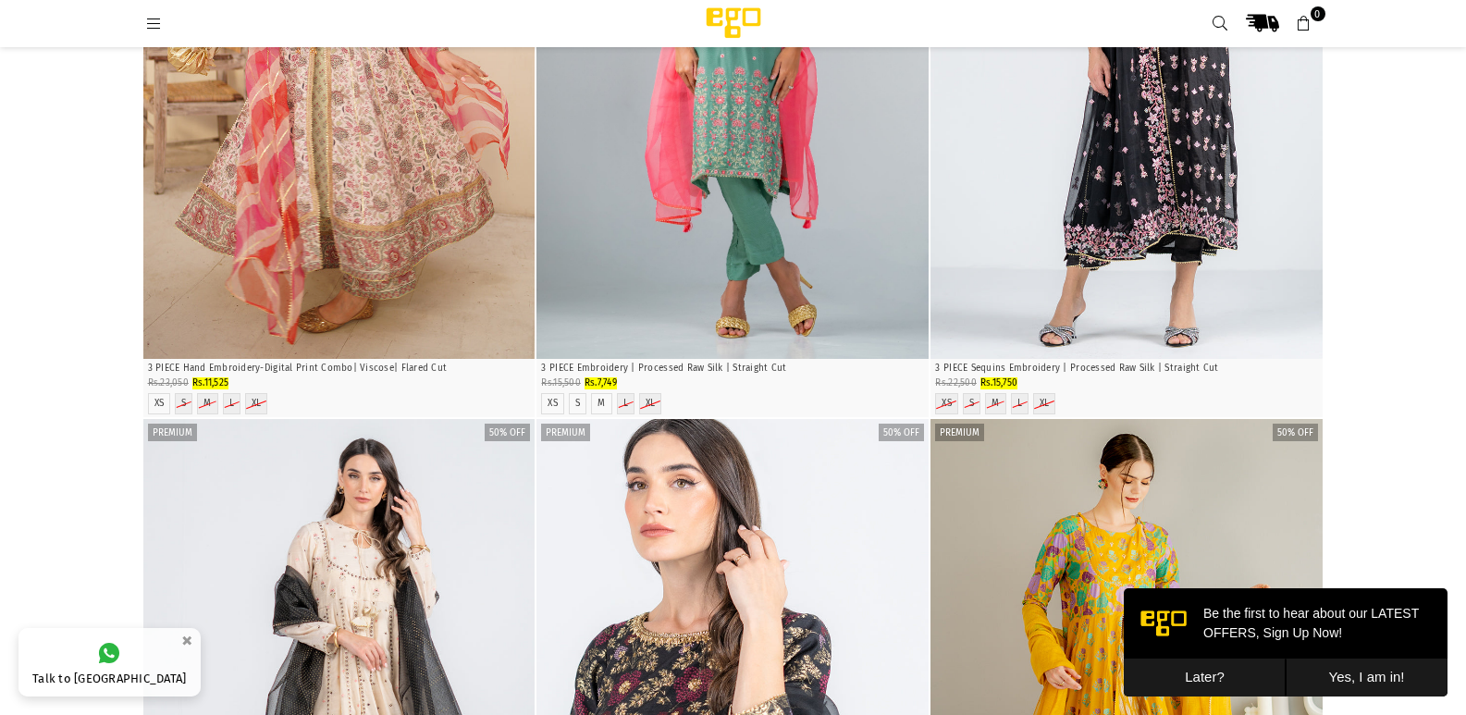
scroll to position [1884, 0]
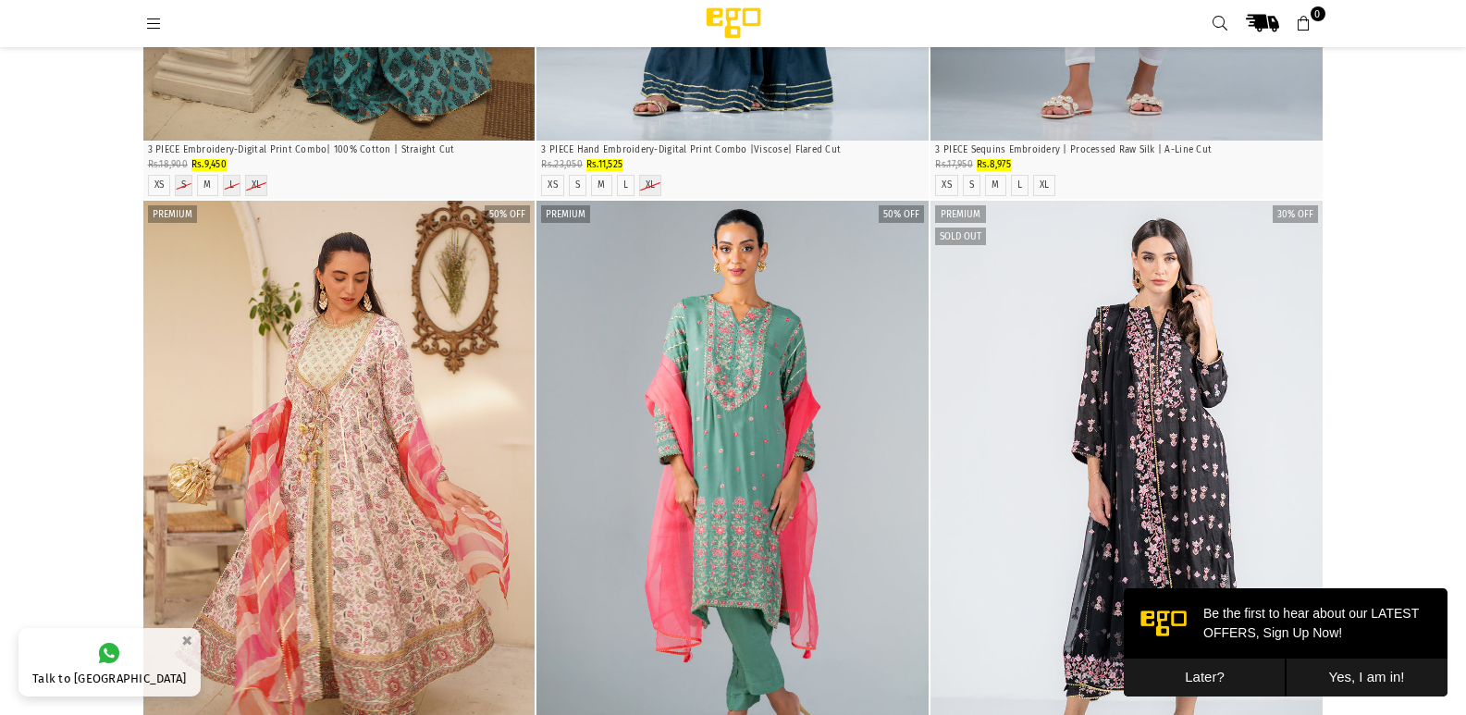
click at [1223, 16] on icon at bounding box center [1220, 24] width 17 height 17
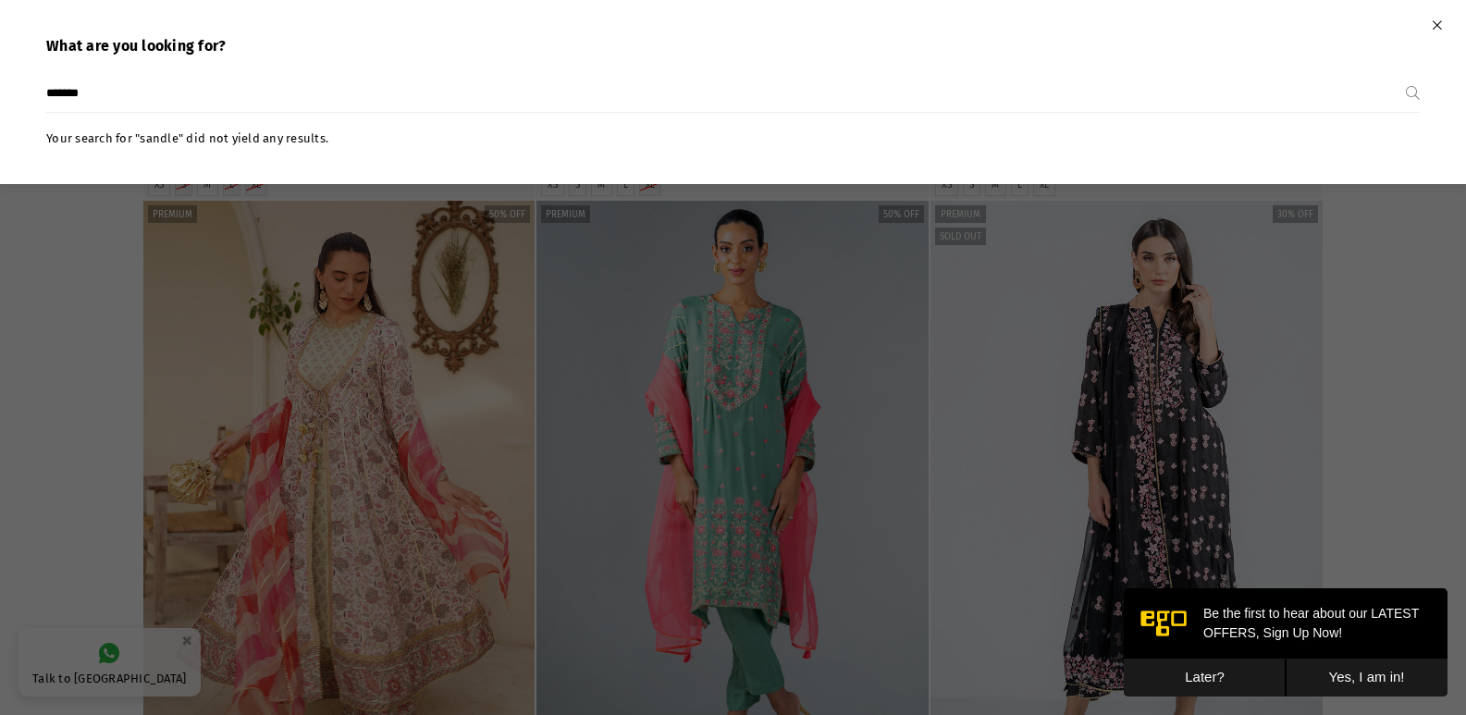
type input "*******"
click at [1406, 75] on button "Submit" at bounding box center [1413, 93] width 14 height 37
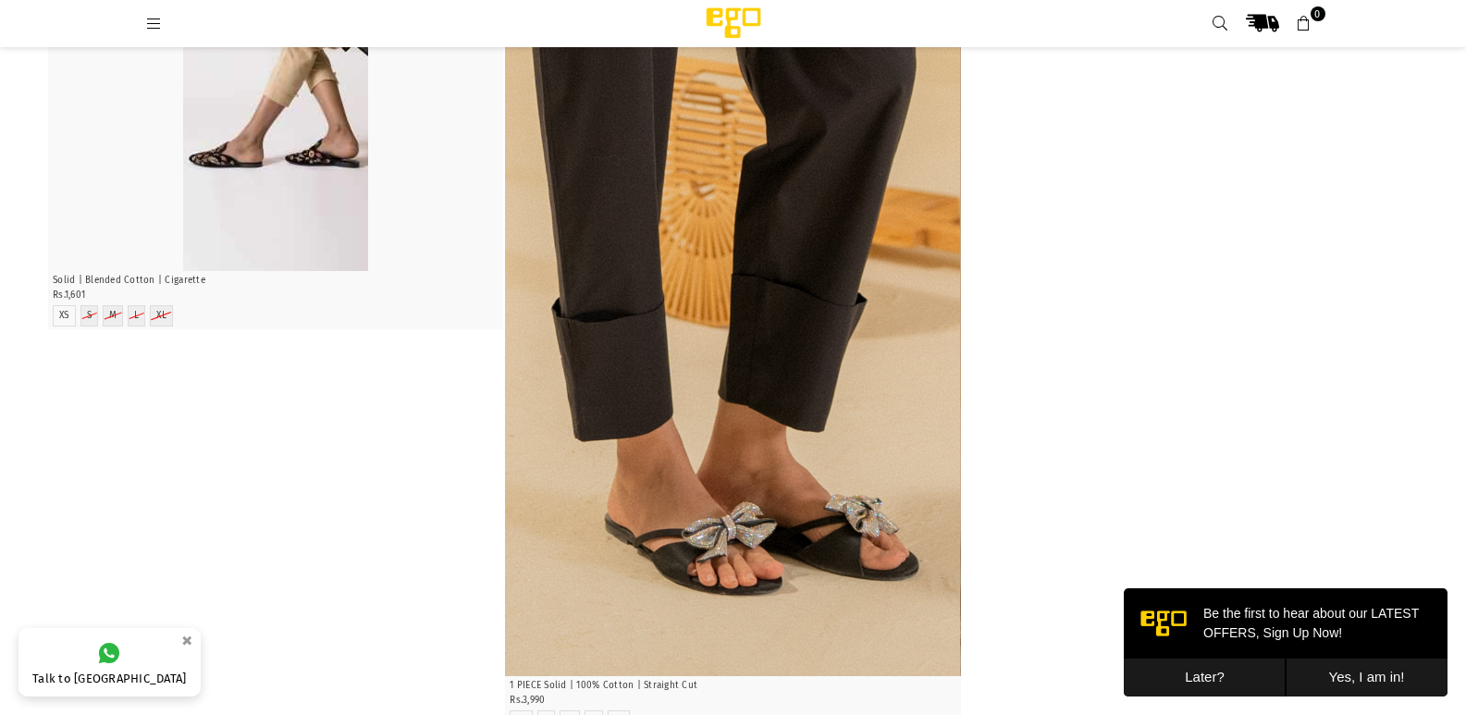
scroll to position [229, 0]
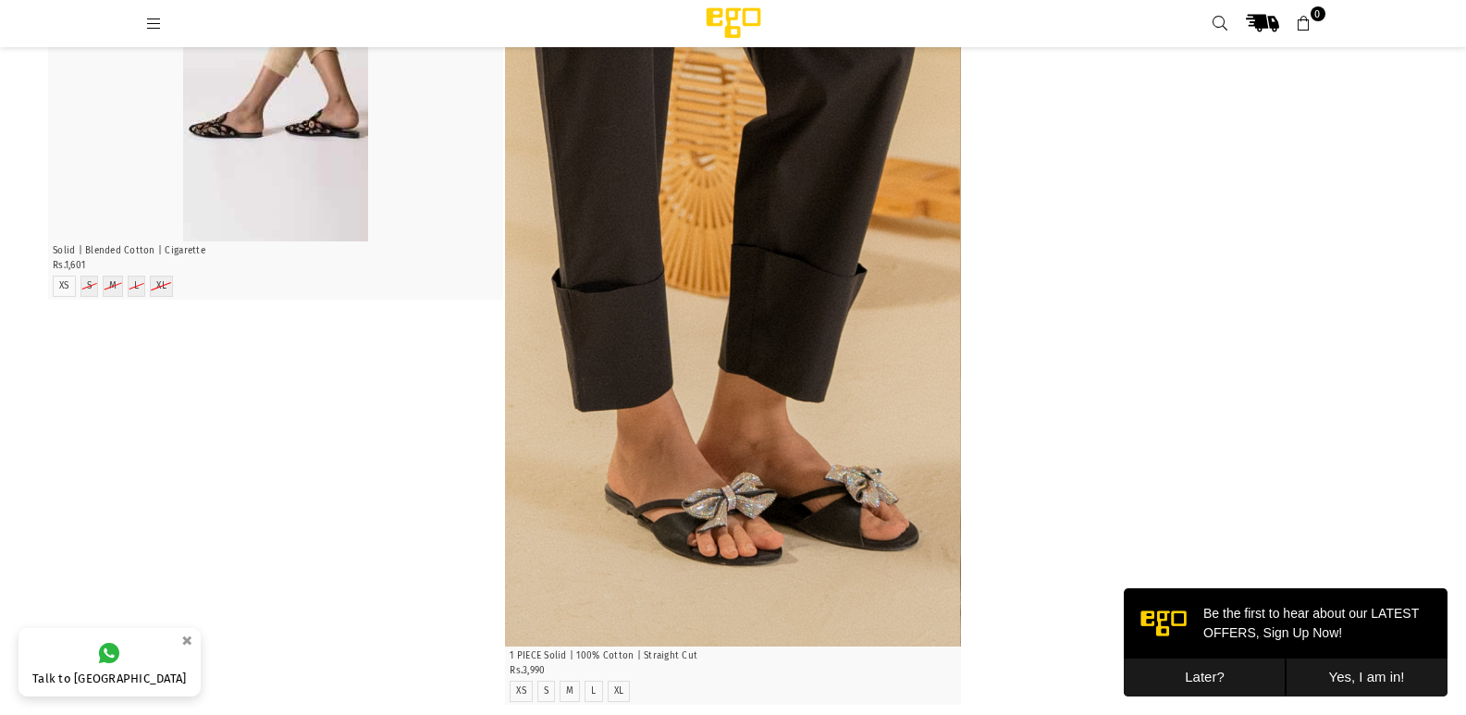
click at [915, 420] on img "1 / 5" at bounding box center [732, 305] width 455 height 682
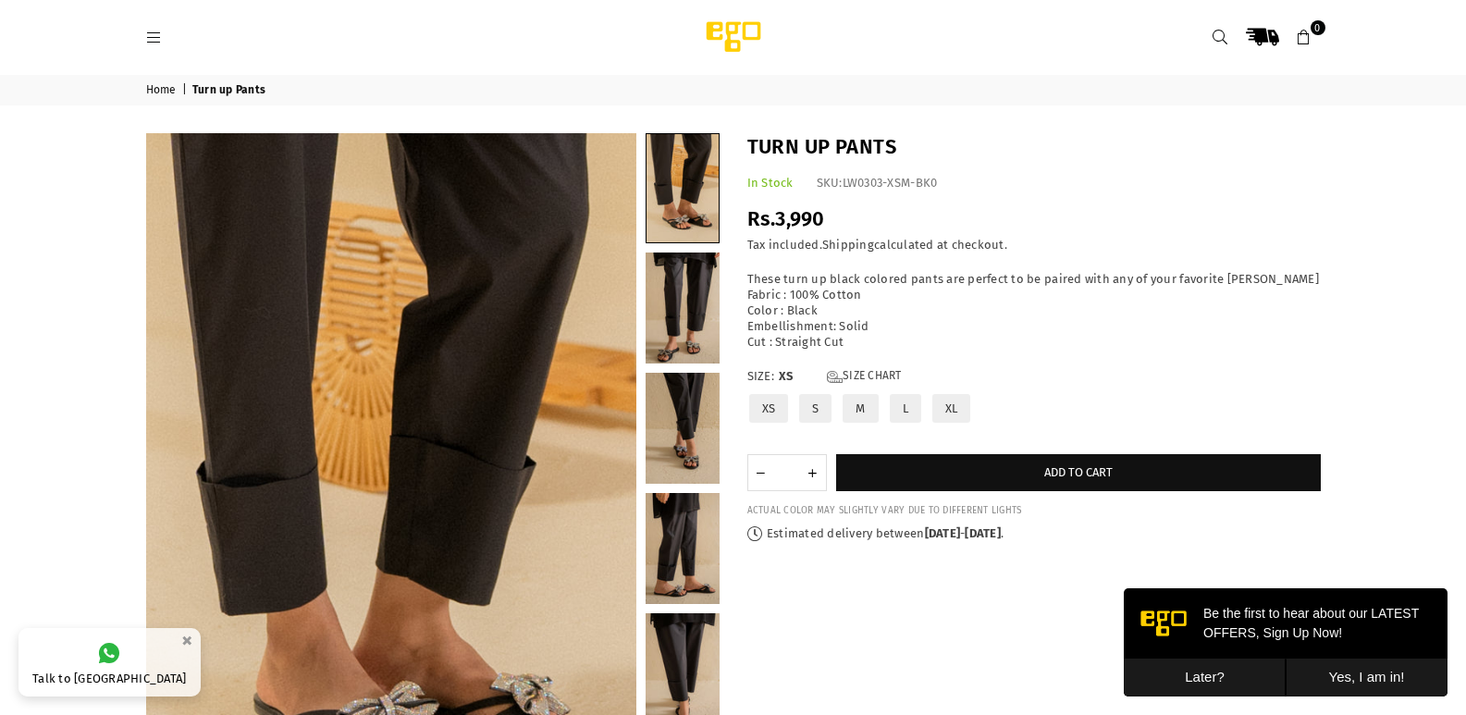
drag, startPoint x: 894, startPoint y: 138, endPoint x: 796, endPoint y: 251, distance: 149.4
click at [796, 251] on div "Turn up Pants In Stock SKU: LW0303-XSM-BK0 Regular price Rs.3,990 Rs.0 | Save R…" at bounding box center [1033, 337] width 601 height 409
click at [902, 129] on div "Home | Turn up Pants" at bounding box center [733, 502] width 1466 height 855
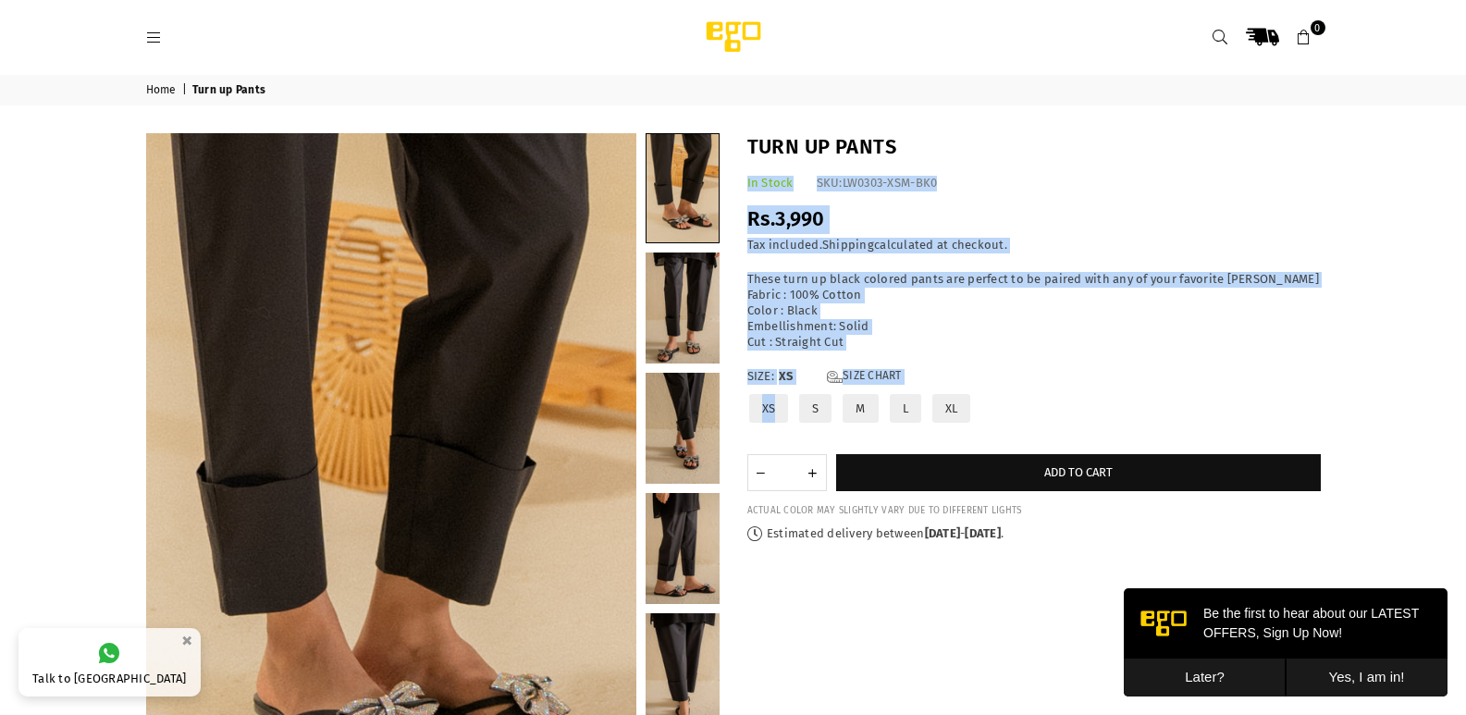
drag, startPoint x: 894, startPoint y: 141, endPoint x: 796, endPoint y: 427, distance: 302.9
click at [796, 427] on div "Turn up Pants In Stock SKU: LW0303-XSM-BK0 Regular price Rs.3,990 Rs.0 | Save R…" at bounding box center [1033, 337] width 601 height 409
drag, startPoint x: 887, startPoint y: 116, endPoint x: 792, endPoint y: 250, distance: 163.9
click at [792, 250] on div "Home | Turn up Pants" at bounding box center [733, 502] width 1466 height 855
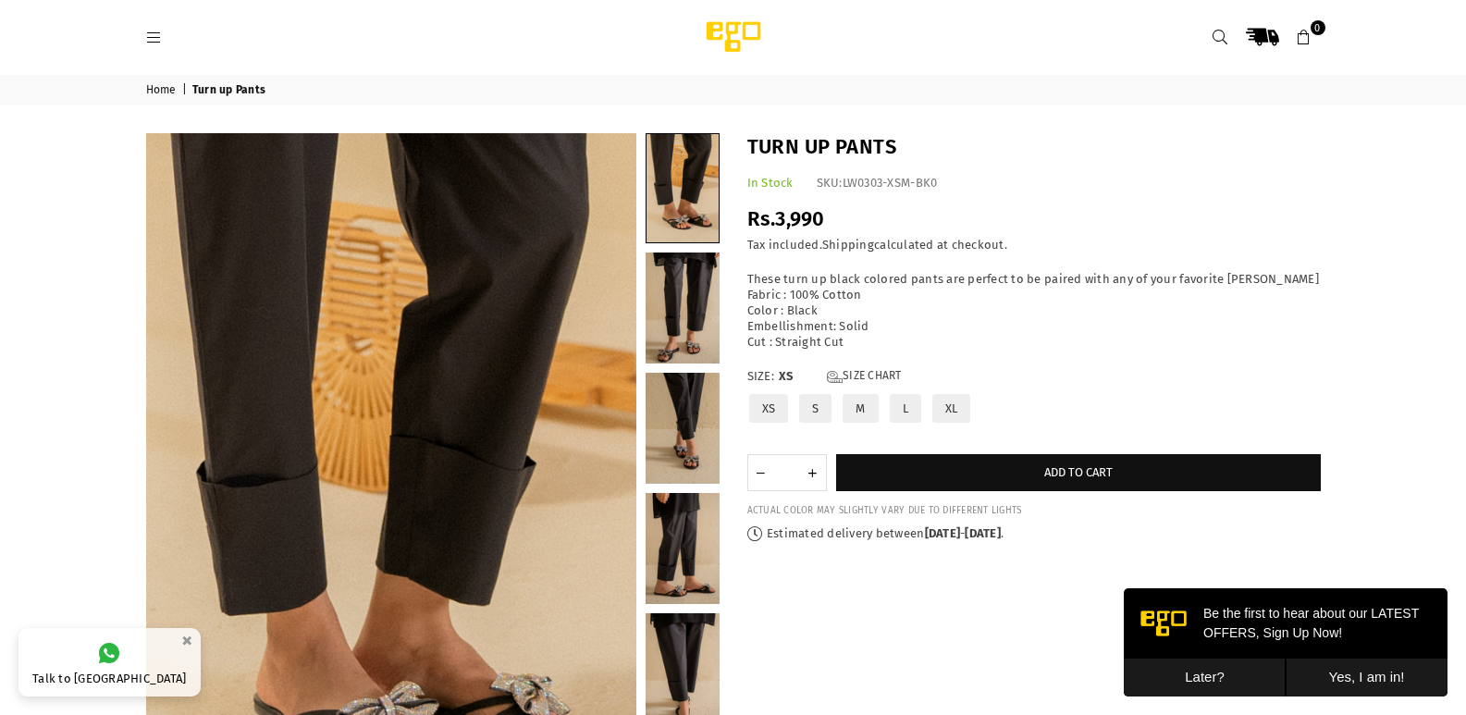
click at [847, 122] on div "Home | Turn up Pants" at bounding box center [733, 502] width 1466 height 855
drag, startPoint x: 847, startPoint y: 122, endPoint x: 757, endPoint y: 237, distance: 145.6
click at [757, 237] on div "Home | Turn up Pants" at bounding box center [733, 502] width 1466 height 855
click at [845, 112] on div "Home | Turn up Pants" at bounding box center [733, 502] width 1466 height 855
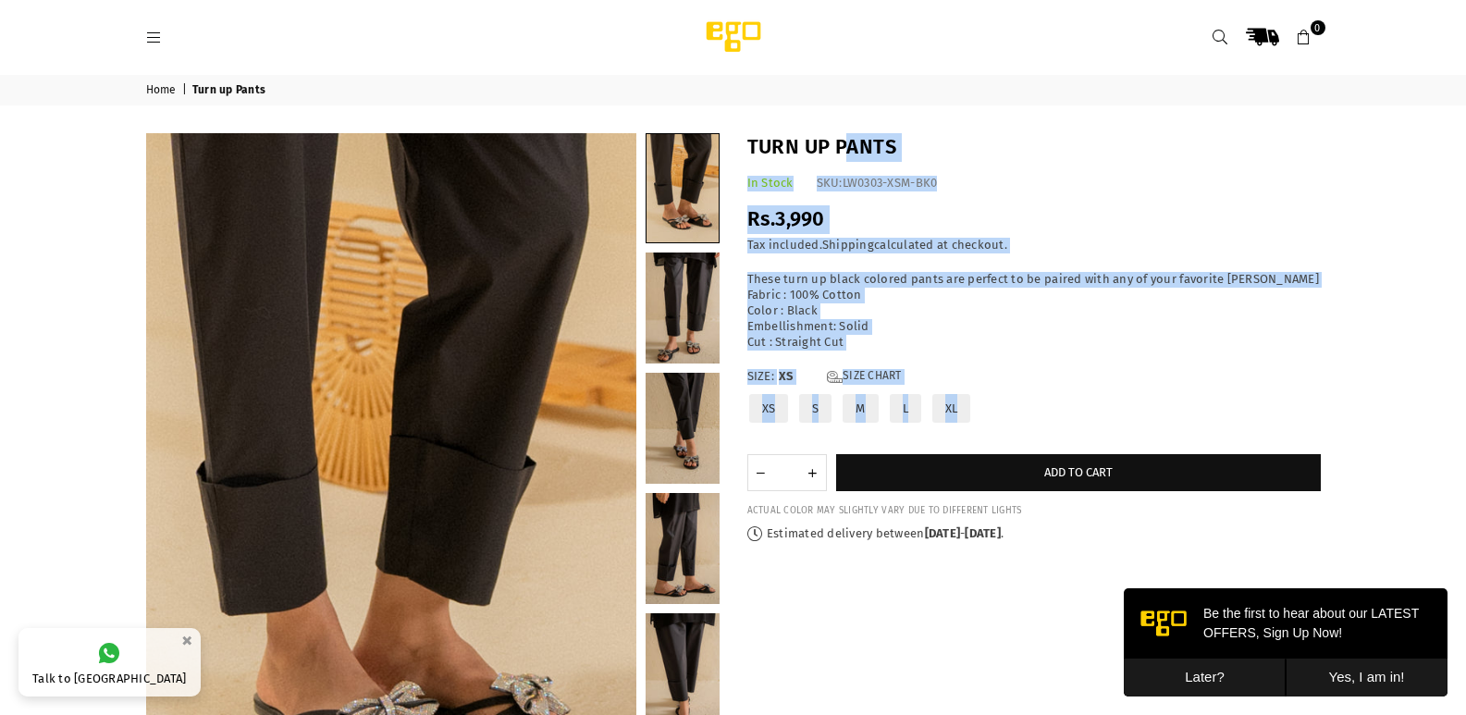
drag, startPoint x: 844, startPoint y: 112, endPoint x: 755, endPoint y: 450, distance: 349.9
click at [755, 450] on div "Home | Turn up Pants" at bounding box center [733, 502] width 1466 height 855
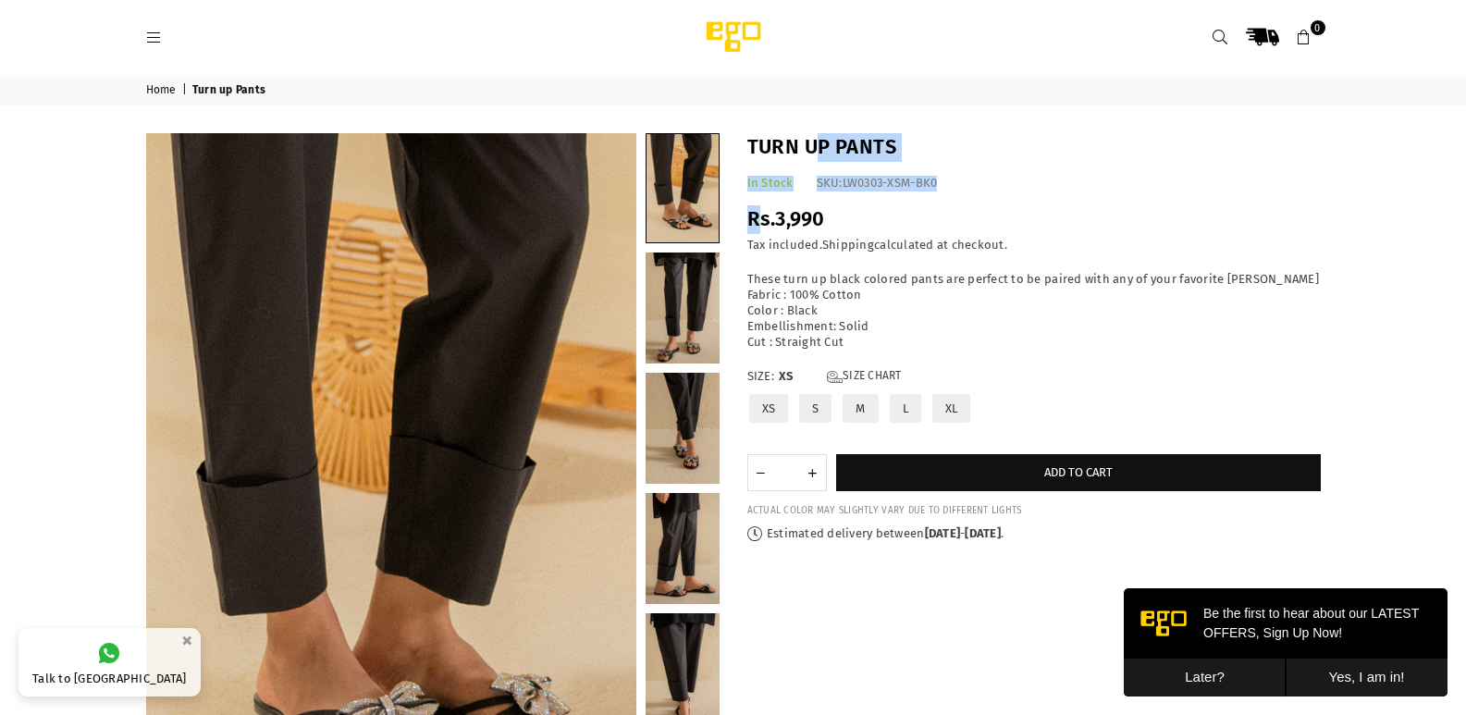
drag, startPoint x: 812, startPoint y: 117, endPoint x: 755, endPoint y: 213, distance: 111.5
click at [755, 213] on div "Home | Turn up Pants" at bounding box center [733, 502] width 1466 height 855
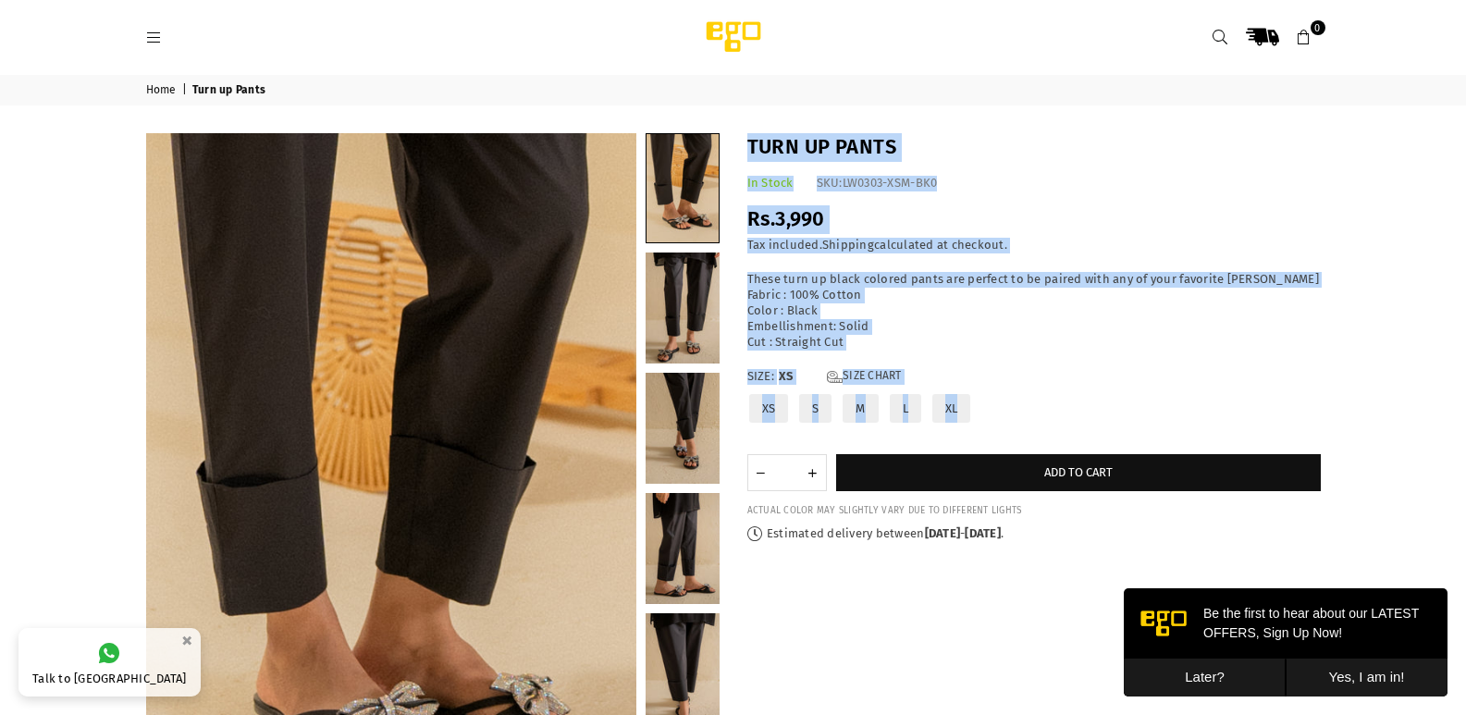
drag, startPoint x: 743, startPoint y: 135, endPoint x: 1070, endPoint y: 447, distance: 451.9
click at [1070, 447] on div "Turn up Pants In Stock SKU: LW0303-XSM-BK0 Regular price Rs.3,990 Rs.0 | Save R…" at bounding box center [1033, 337] width 601 height 409
copy div "Turn up Pants In Stock SKU: LW0303-XSM-BK0 Regular price Rs.3,990 Rs.0 | Save R…"
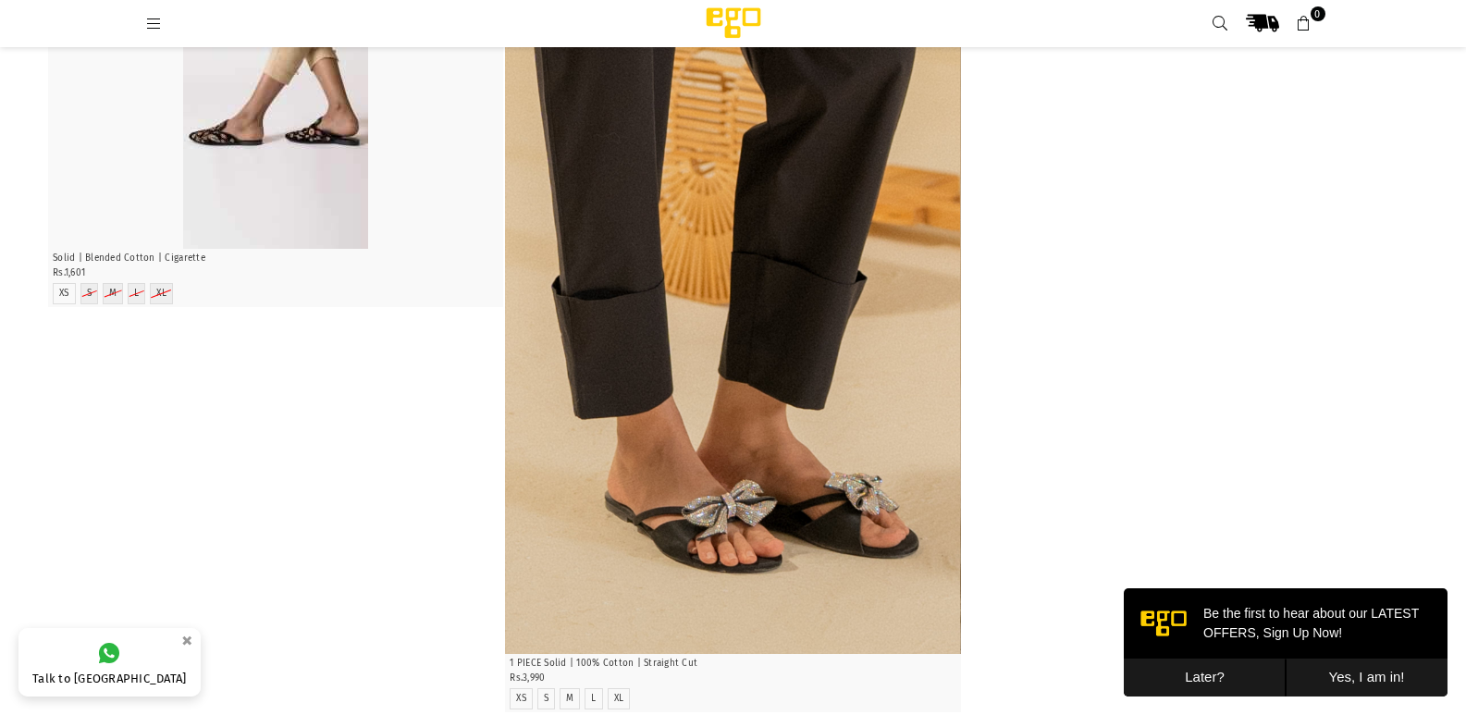
scroll to position [224, 0]
click at [306, 125] on img "1 / 3" at bounding box center [275, 107] width 185 height 277
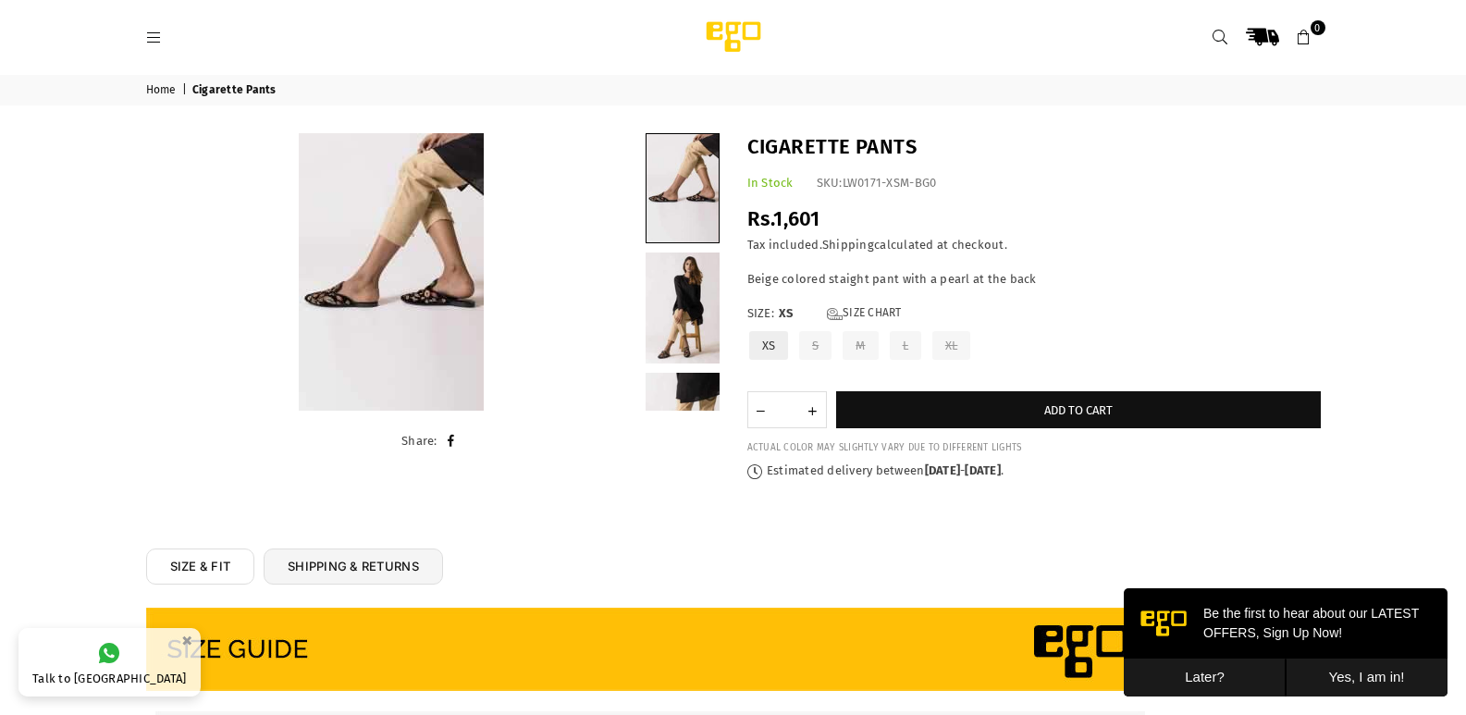
drag, startPoint x: 1325, startPoint y: 192, endPoint x: 1326, endPoint y: 210, distance: 17.6
click at [1326, 210] on div "Cigarette Pants In Stock SKU: LW0171-XSM-BG0 Regular price Rs.1,601 Rs.0 | Save…" at bounding box center [1033, 306] width 601 height 346
click at [848, 128] on div "Home | Cigarette Pants" at bounding box center [733, 288] width 1466 height 427
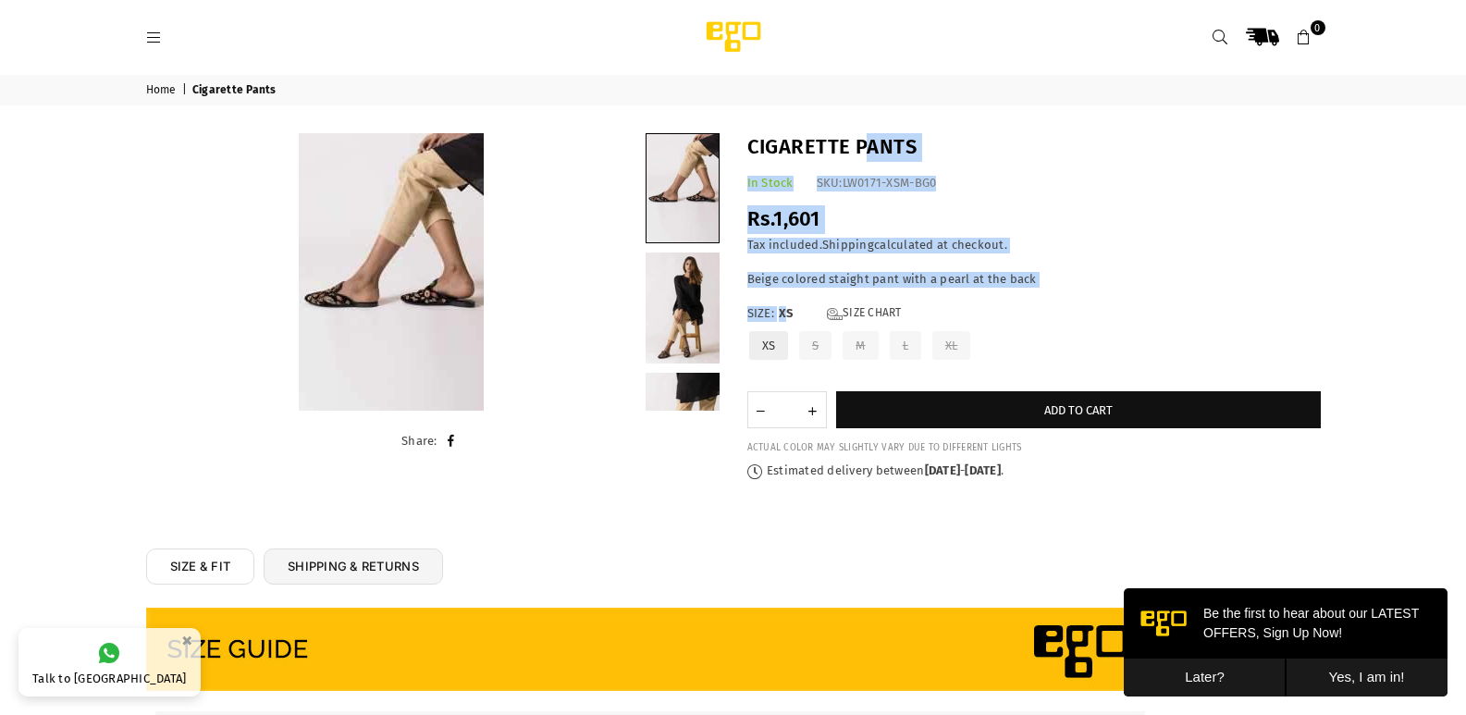
drag, startPoint x: 871, startPoint y: 111, endPoint x: 787, endPoint y: 290, distance: 198.1
click at [787, 290] on div "Home | Cigarette Pants" at bounding box center [733, 288] width 1466 height 427
drag, startPoint x: 744, startPoint y: 129, endPoint x: 943, endPoint y: 444, distance: 372.0
click at [943, 444] on div "Home | Cigarette Pants" at bounding box center [733, 288] width 1466 height 427
copy div "Cigarette Pants In Stock SKU: LW0171-XSM-BG0 Regular price Rs.1,601 Rs.0 | Save…"
